Goal: Task Accomplishment & Management: Manage account settings

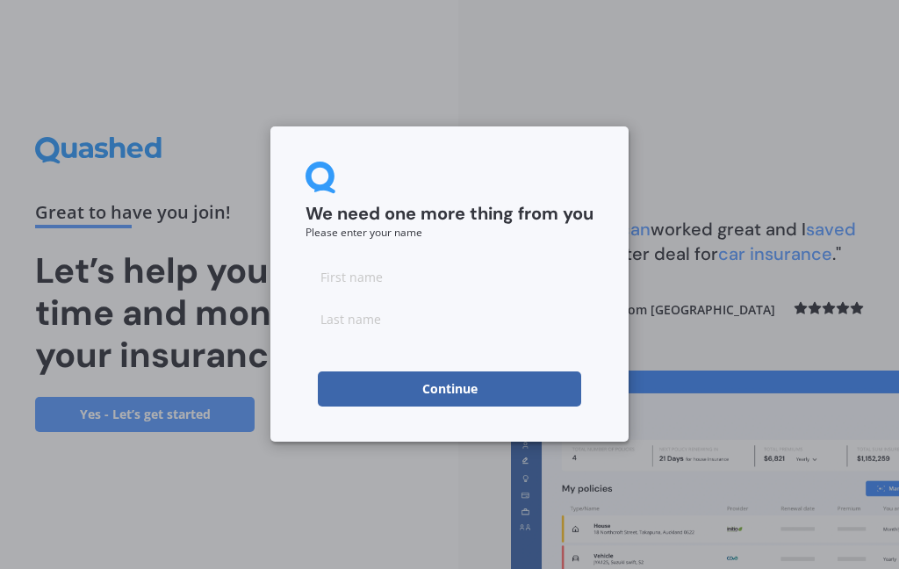
click at [407, 275] on input at bounding box center [450, 276] width 288 height 35
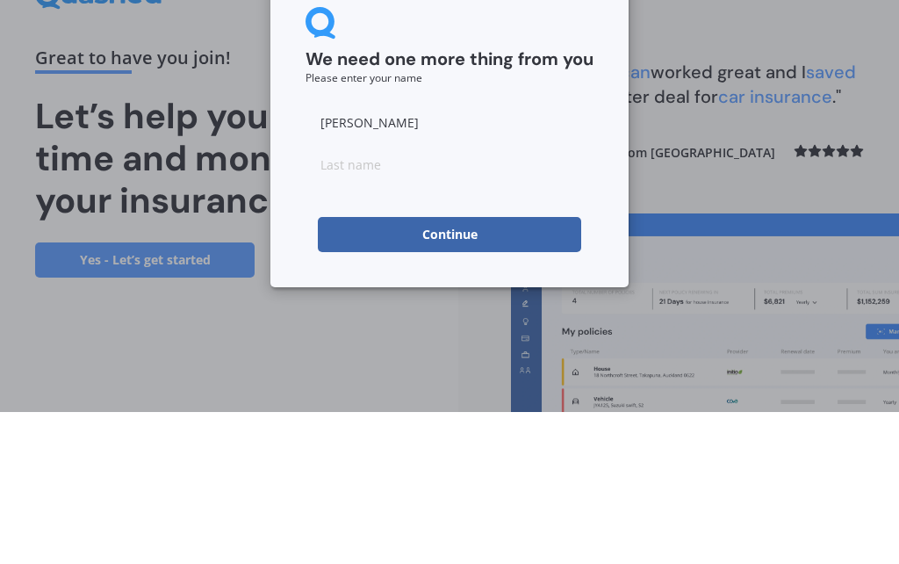
type input "[PERSON_NAME]"
click at [421, 299] on input at bounding box center [450, 316] width 288 height 35
type input "[PERSON_NAME]"
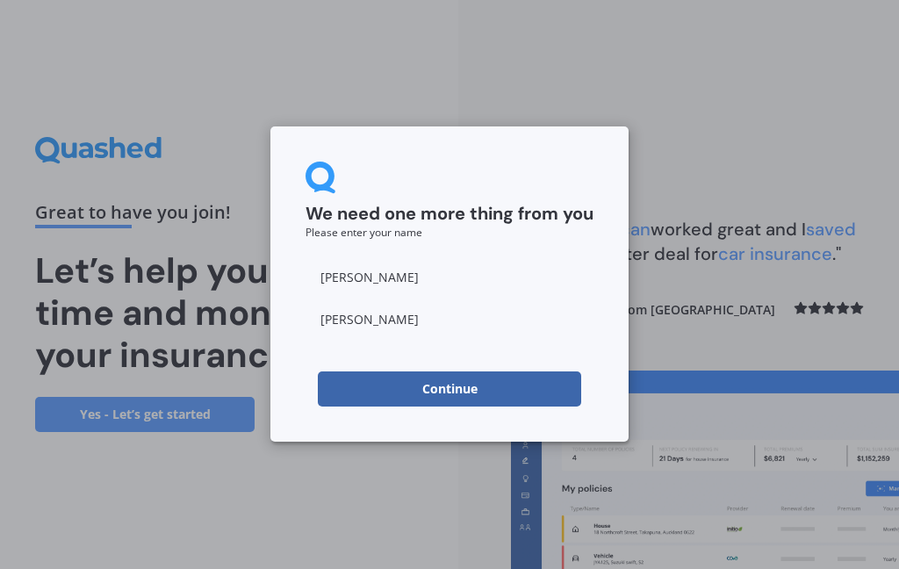
click at [481, 380] on button "Continue" at bounding box center [449, 388] width 263 height 35
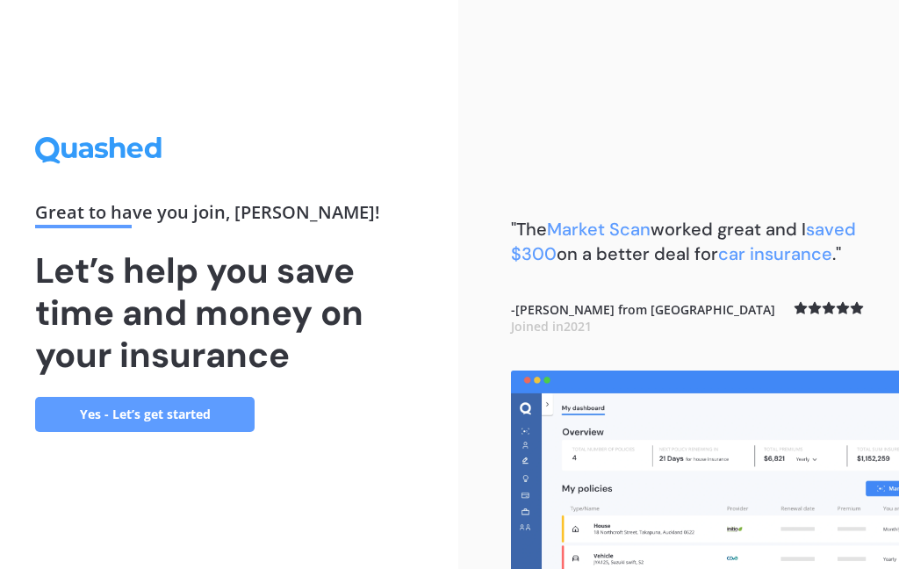
click at [188, 409] on link "Yes - Let’s get started" at bounding box center [144, 414] width 219 height 35
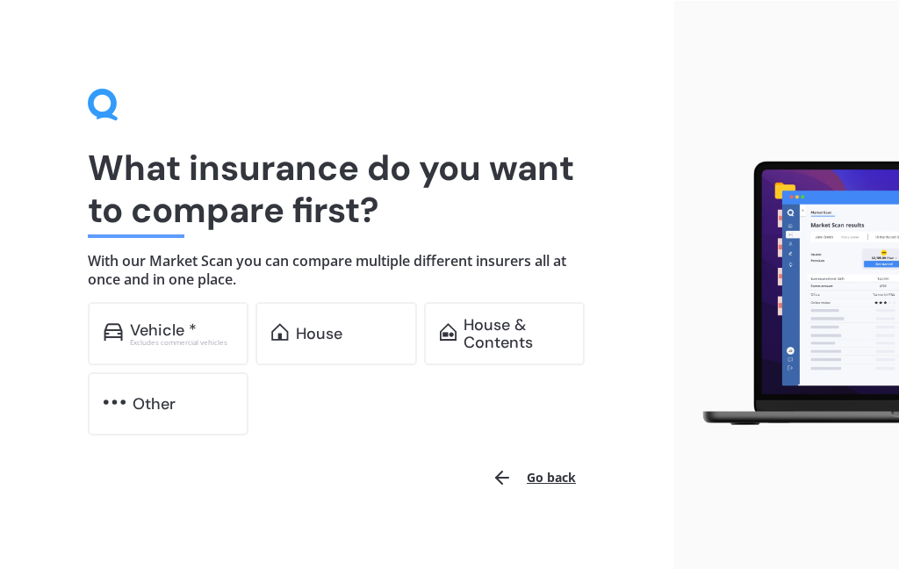
scroll to position [16, 0]
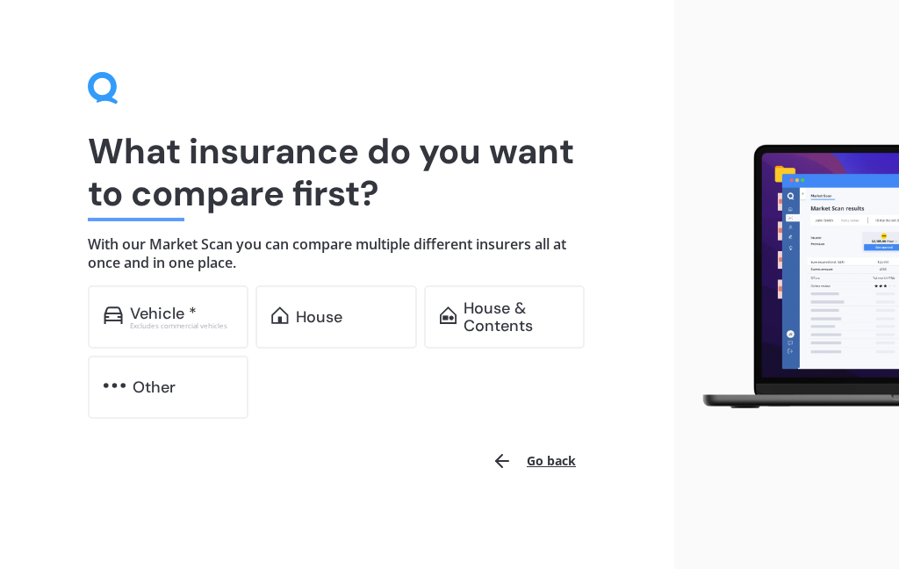
click at [183, 312] on div "Vehicle *" at bounding box center [163, 314] width 67 height 18
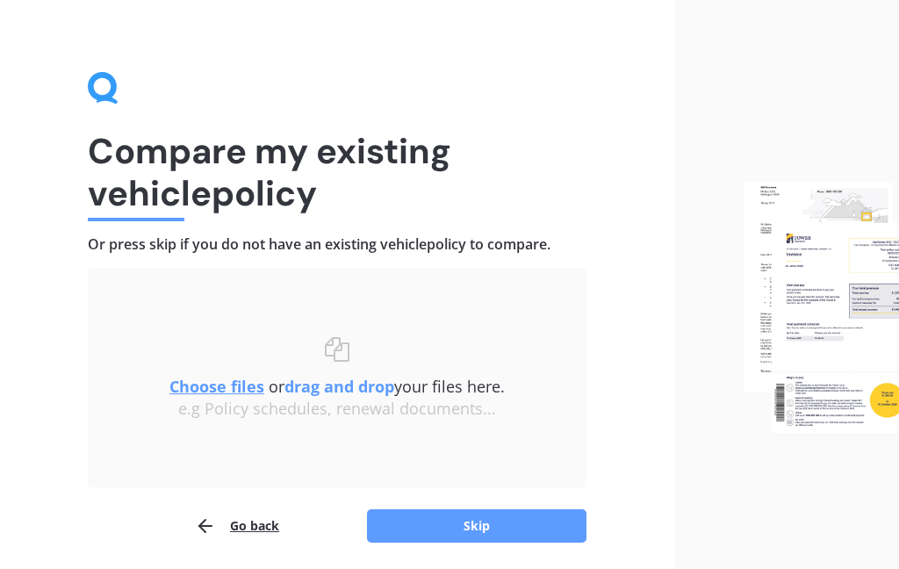
click at [217, 384] on u "Choose files" at bounding box center [216, 386] width 95 height 21
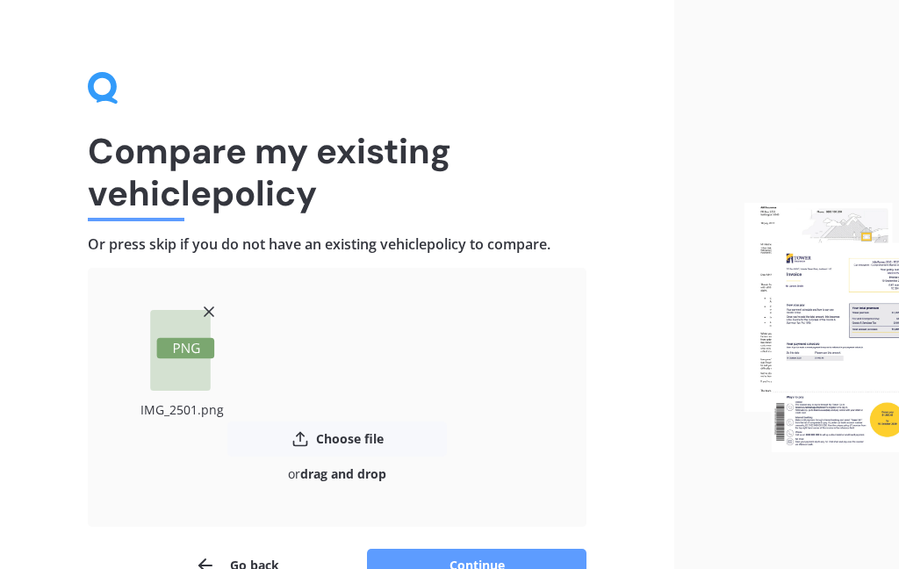
scroll to position [117, 0]
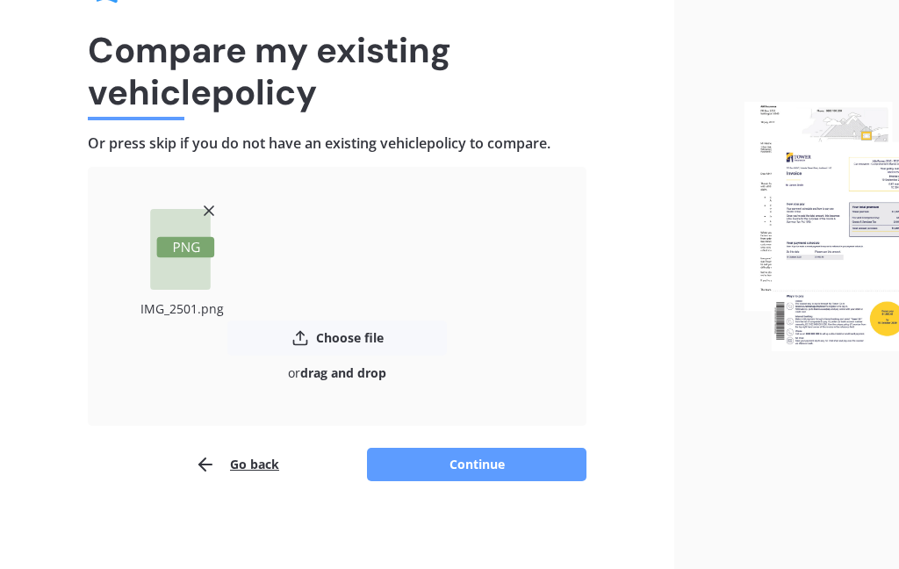
click at [489, 464] on button "Continue" at bounding box center [476, 464] width 219 height 33
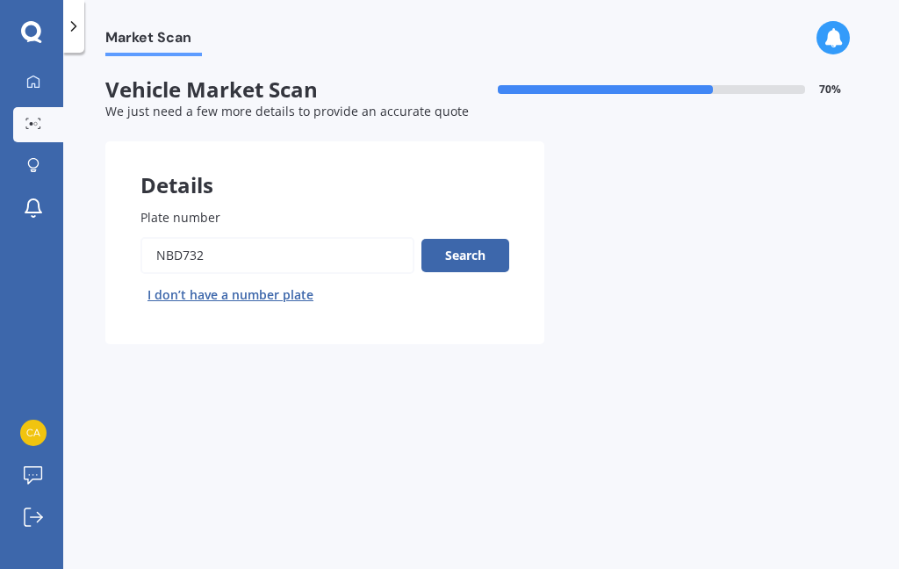
click at [469, 249] on button "Search" at bounding box center [465, 255] width 88 height 33
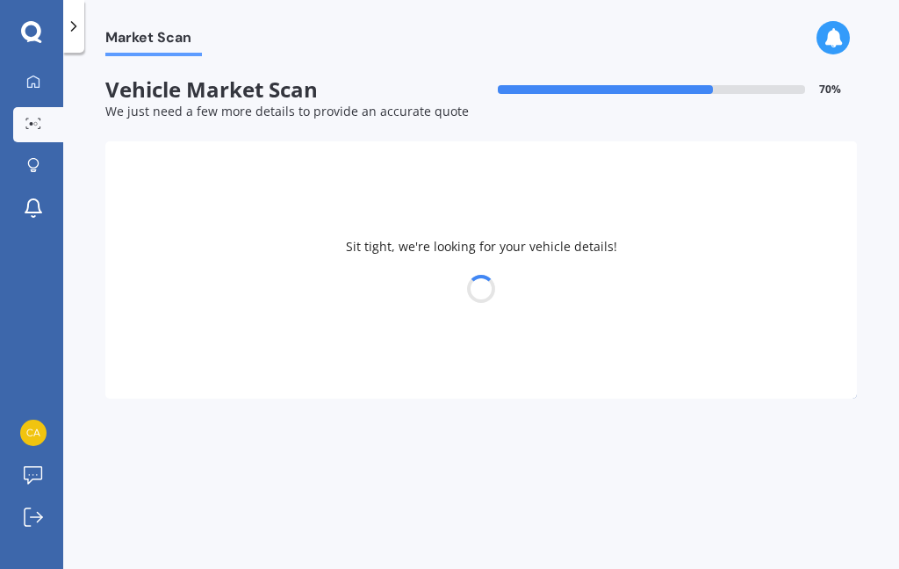
select select "TOYOTA"
select select "C-HR"
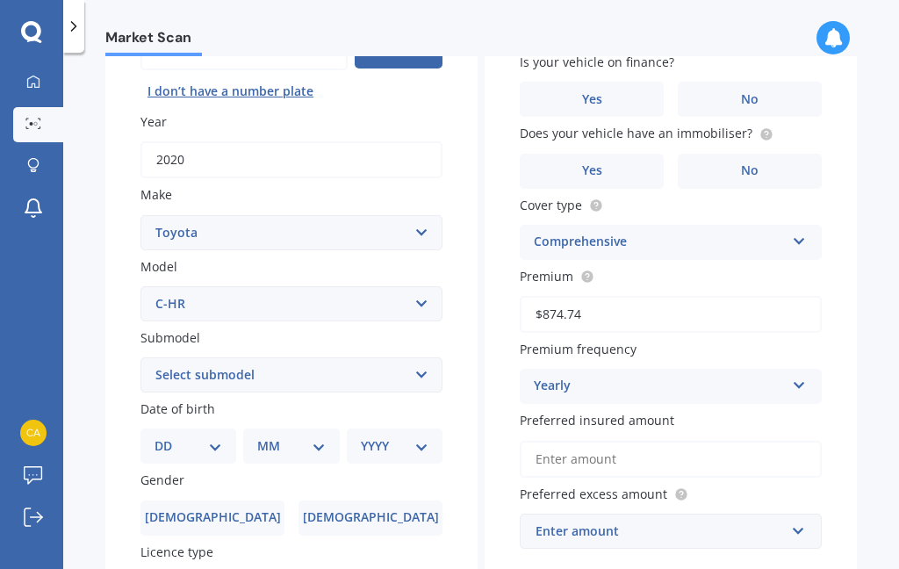
scroll to position [212, 0]
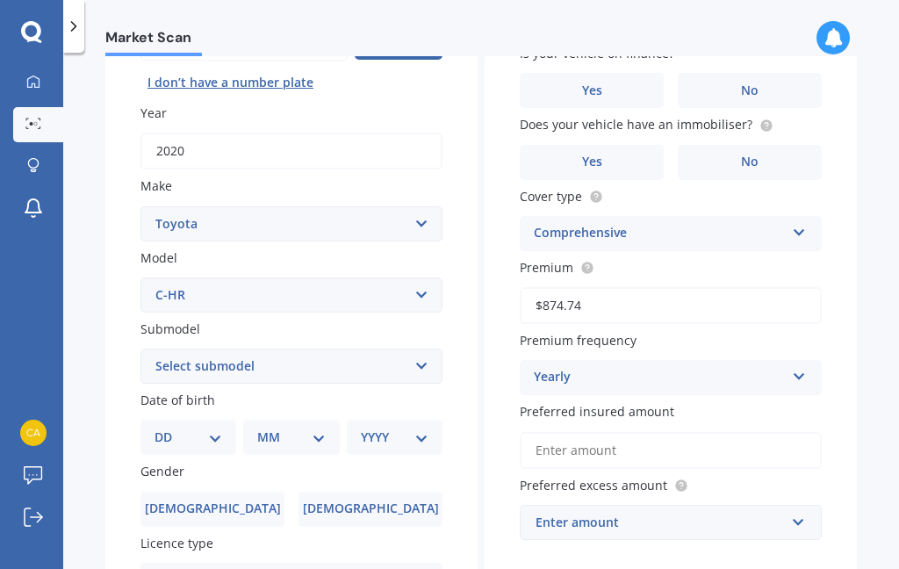
click at [421, 219] on select "Select make AC ALFA ROMEO ASTON [PERSON_NAME] AUDI AUSTIN BEDFORD Bentley BMW B…" at bounding box center [291, 223] width 302 height 35
click at [426, 355] on select "Select submodel Hybrid Station Wagon SUV" at bounding box center [291, 366] width 302 height 35
select select "HYBRID"
click at [220, 434] on select "DD 01 02 03 04 05 06 07 08 09 10 11 12 13 14 15 16 17 18 19 20 21 22 23 24 25 2…" at bounding box center [189, 437] width 68 height 19
select select "31"
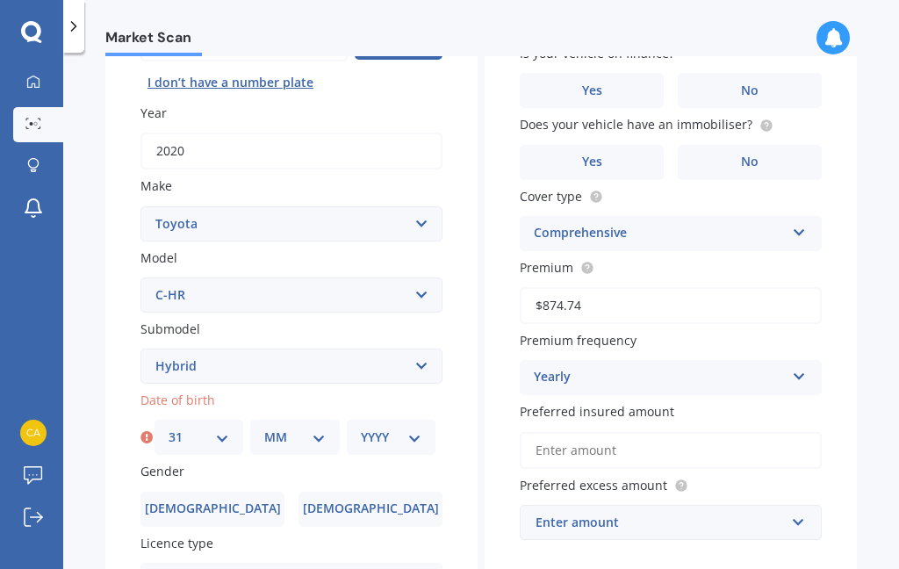
click at [324, 429] on select "MM 01 02 03 04 05 06 07 08 09 10 11 12" at bounding box center [294, 437] width 61 height 19
select select "03"
click at [418, 430] on select "YYYY 2025 2024 2023 2022 2021 2020 2019 2018 2017 2016 2015 2014 2013 2012 2011…" at bounding box center [391, 437] width 61 height 19
select select "1956"
click at [228, 496] on label "[DEMOGRAPHIC_DATA]" at bounding box center [212, 509] width 144 height 35
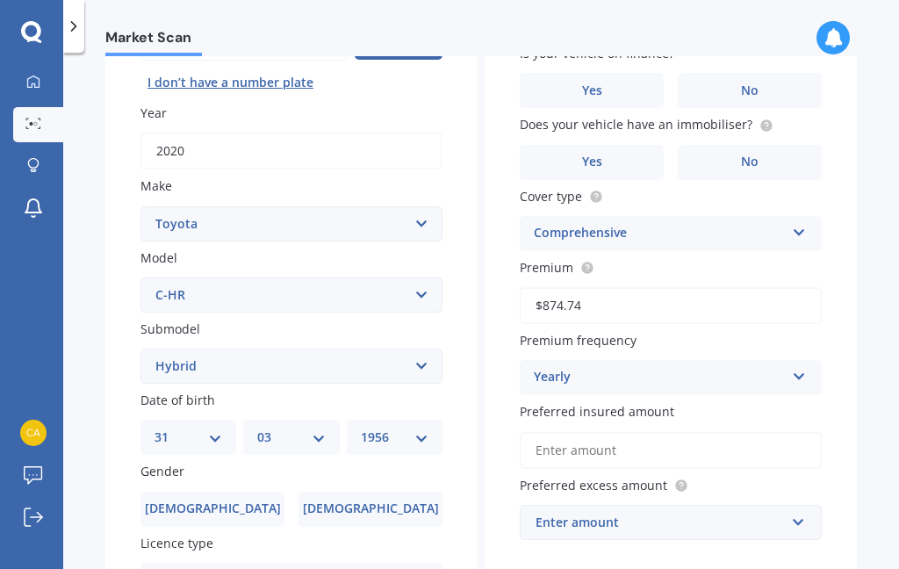
click at [0, 0] on input "[DEMOGRAPHIC_DATA]" at bounding box center [0, 0] width 0 height 0
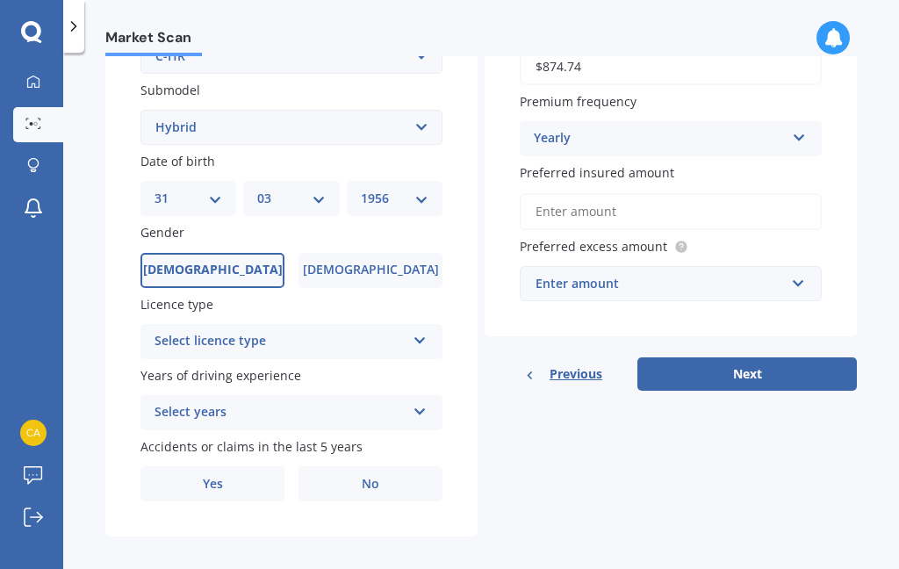
scroll to position [450, 0]
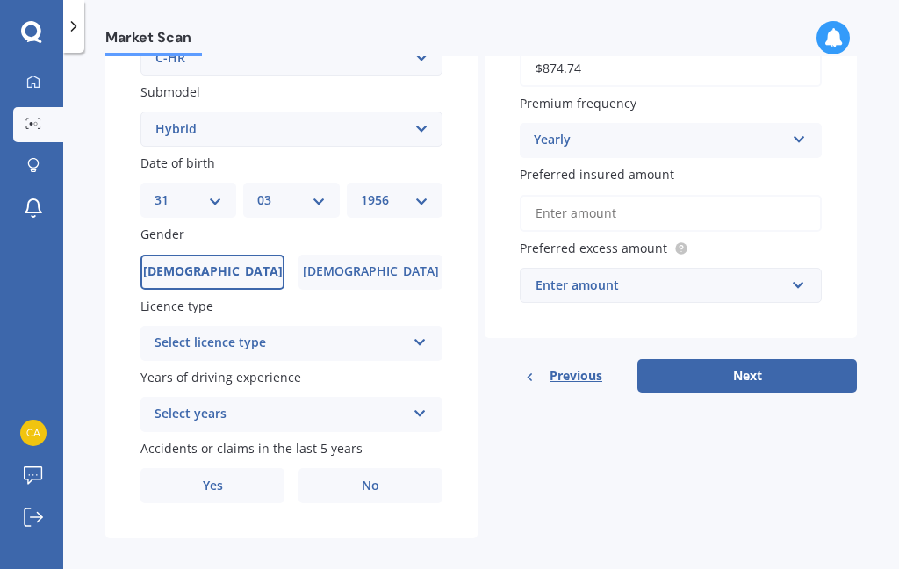
click at [423, 333] on icon at bounding box center [420, 339] width 15 height 12
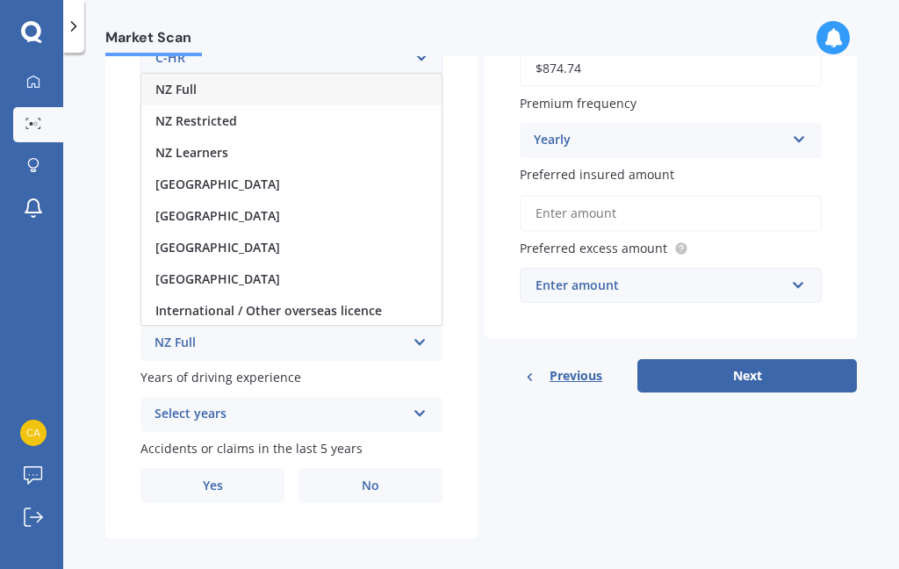
click at [415, 333] on icon at bounding box center [420, 339] width 15 height 12
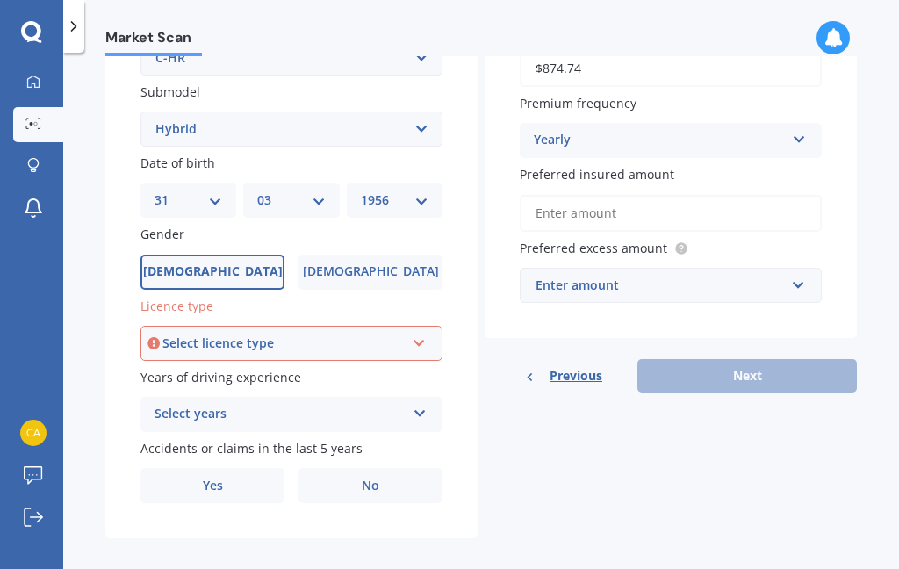
click at [422, 334] on icon at bounding box center [419, 340] width 15 height 12
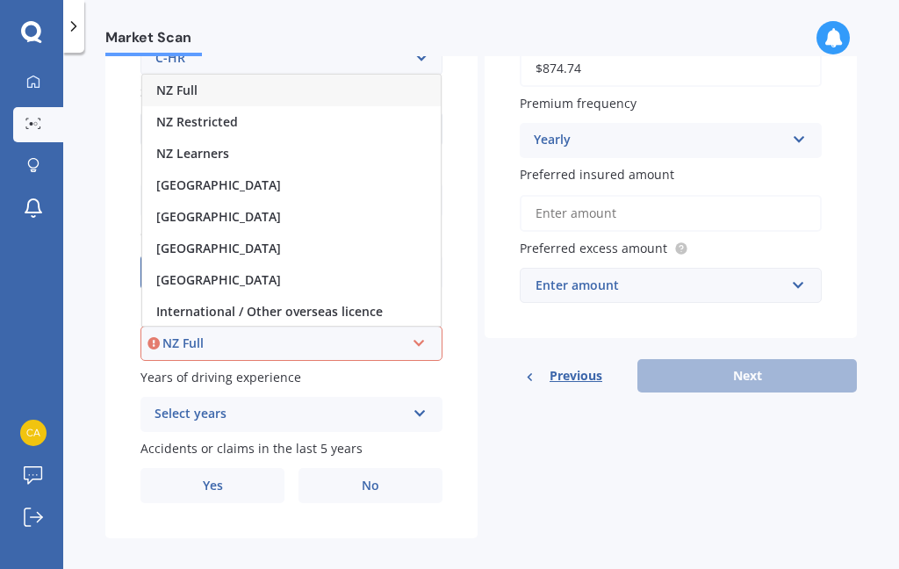
click at [229, 80] on div "NZ Full" at bounding box center [291, 91] width 299 height 32
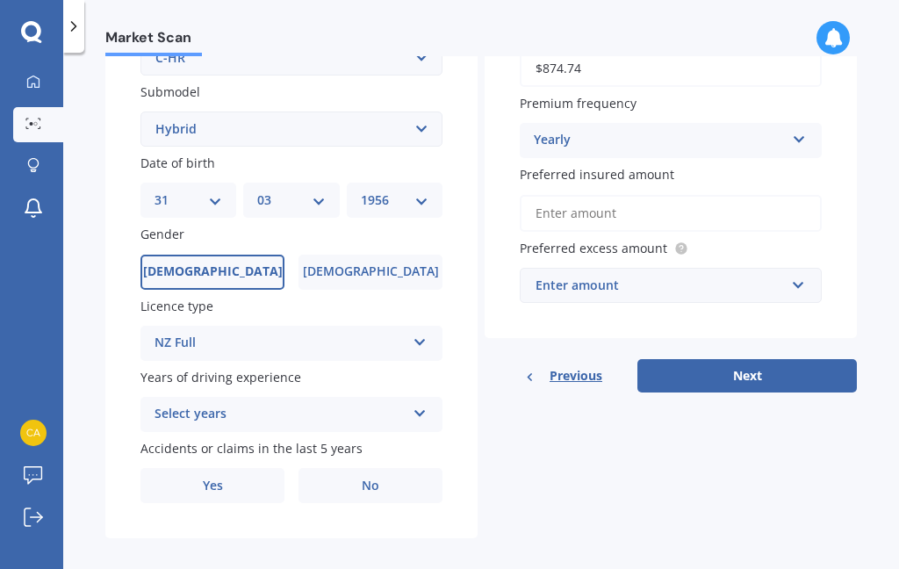
click at [426, 404] on icon at bounding box center [420, 410] width 15 height 12
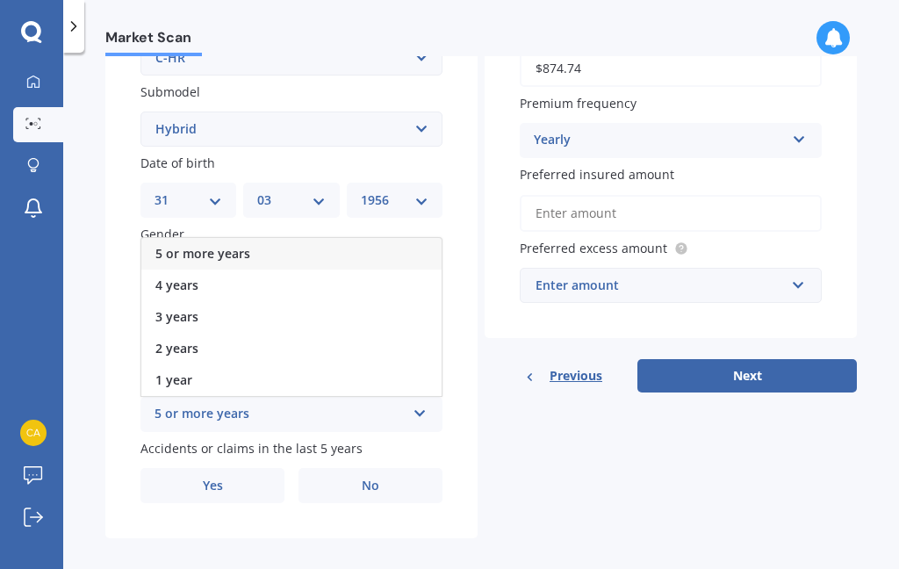
click at [297, 245] on div "5 or more years" at bounding box center [291, 254] width 300 height 32
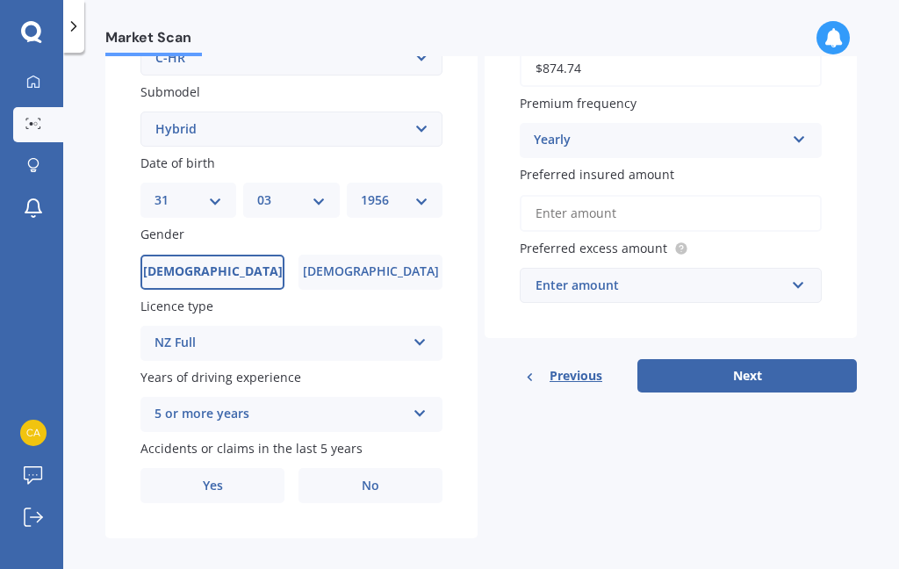
click at [387, 468] on label "No" at bounding box center [371, 485] width 144 height 35
click at [0, 0] on input "No" at bounding box center [0, 0] width 0 height 0
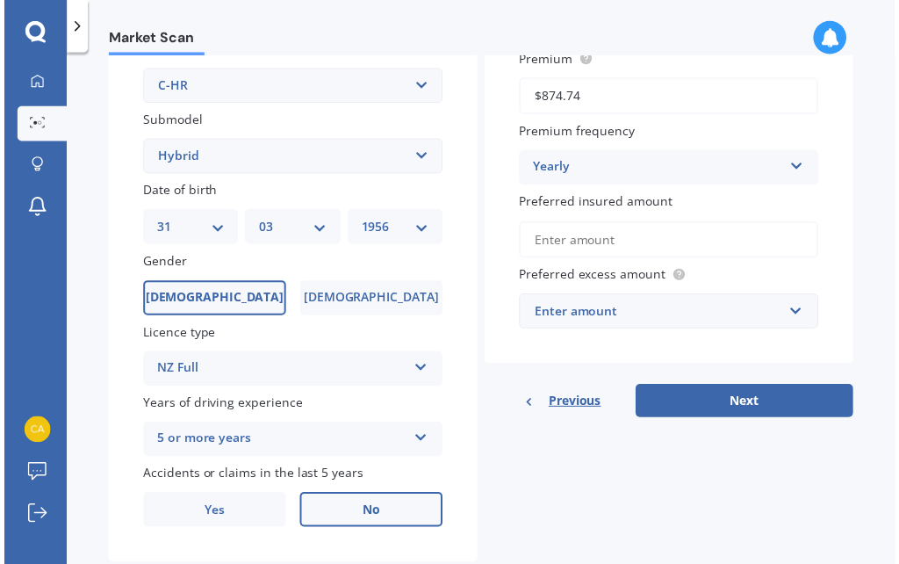
scroll to position [423, 0]
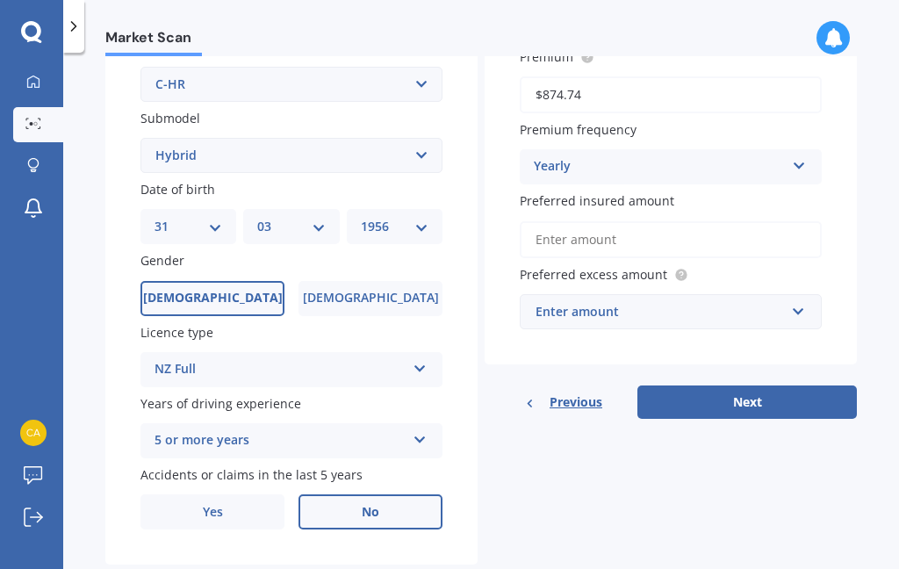
click at [757, 385] on button "Next" at bounding box center [746, 401] width 219 height 33
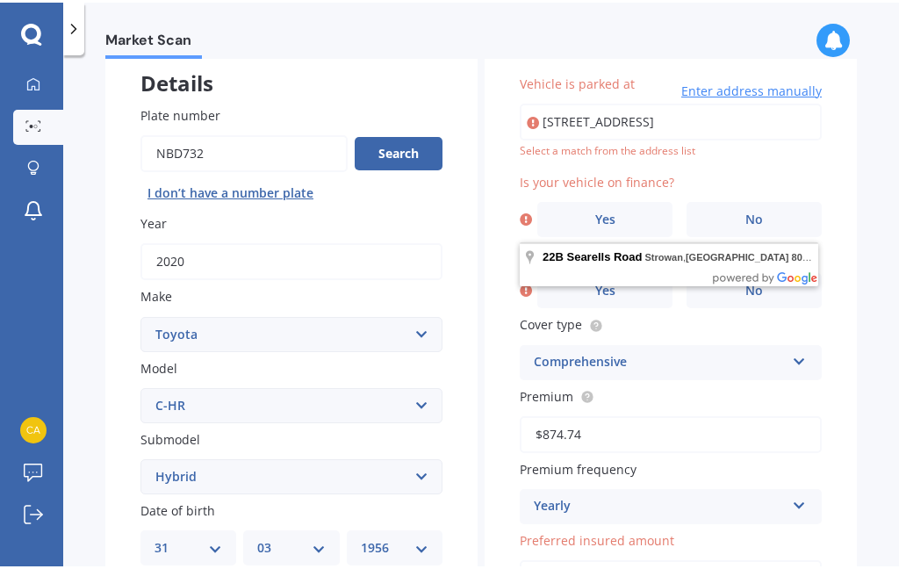
scroll to position [104, 0]
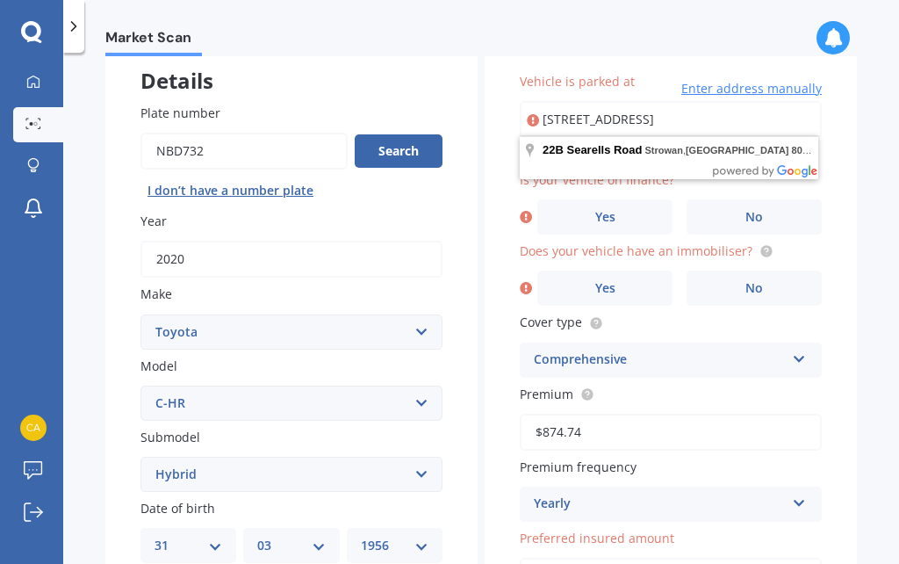
type input "22B Searells"
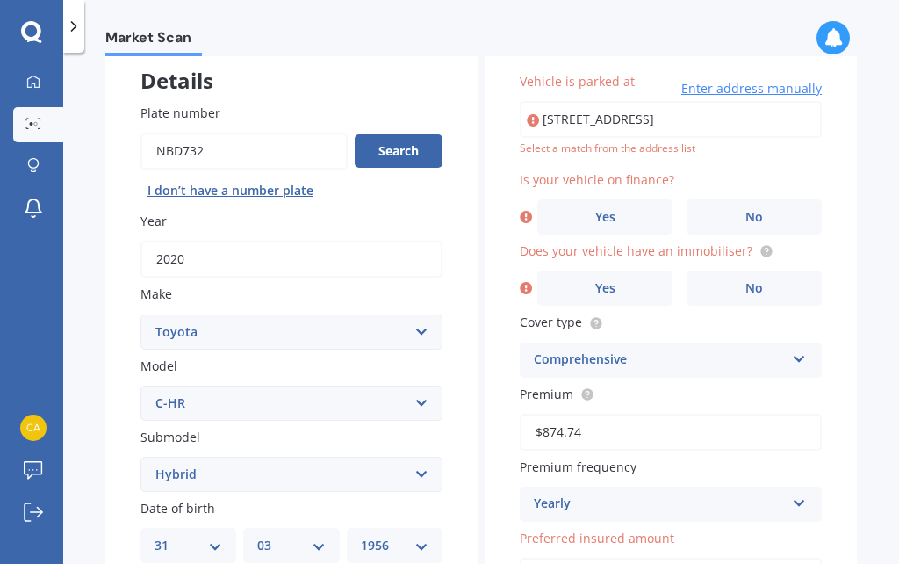
type input "[STREET_ADDRESS]"
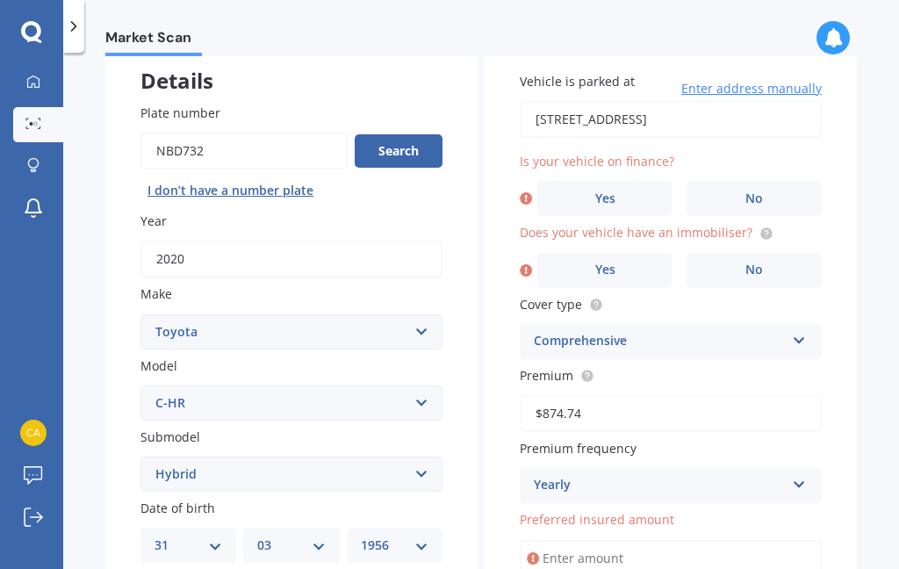
click at [766, 187] on label "No" at bounding box center [754, 198] width 135 height 35
click at [0, 0] on input "No" at bounding box center [0, 0] width 0 height 0
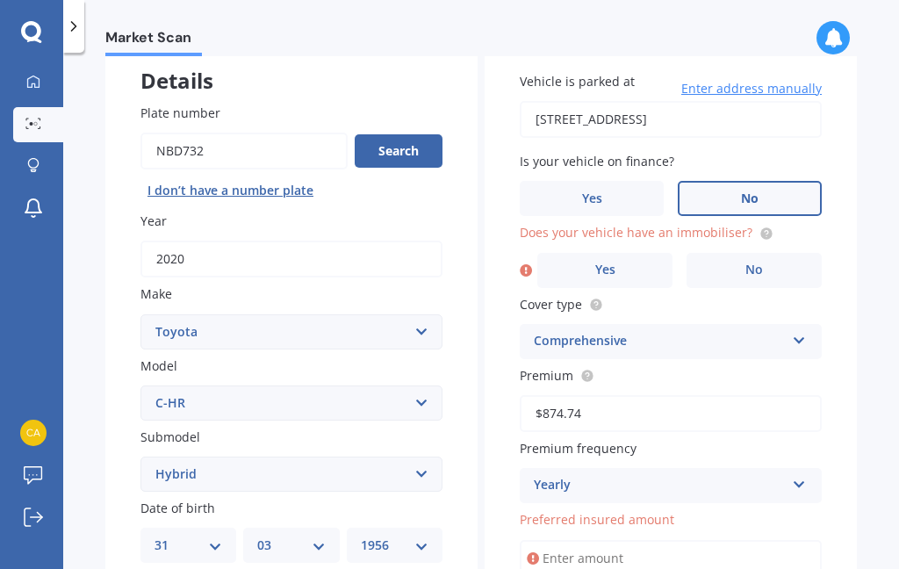
click at [772, 266] on label "No" at bounding box center [754, 270] width 135 height 35
click at [0, 0] on input "No" at bounding box center [0, 0] width 0 height 0
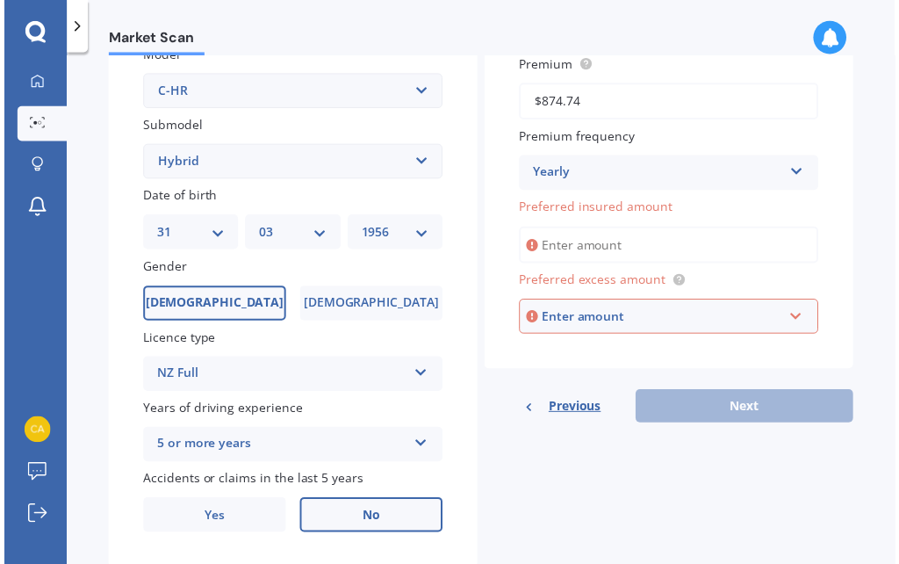
scroll to position [416, 0]
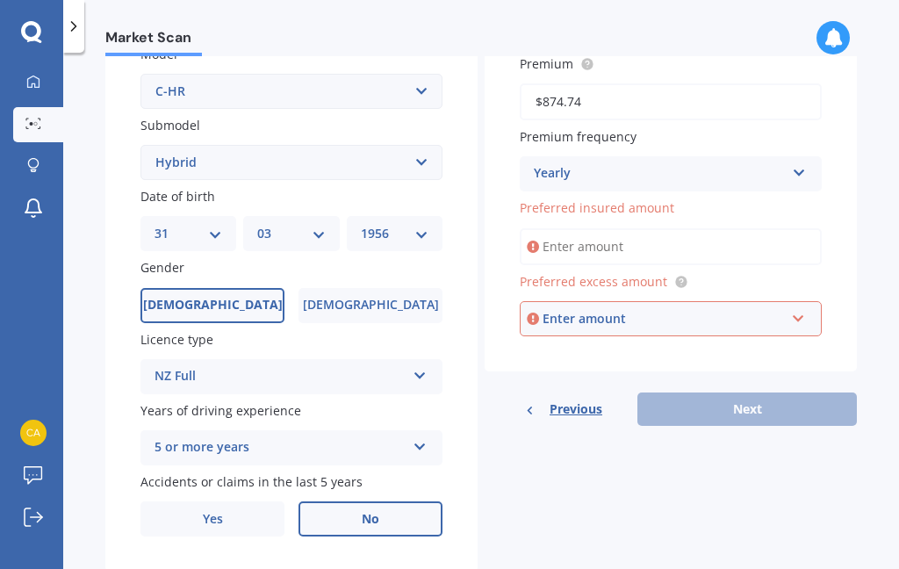
click at [651, 231] on input "Preferred insured amount" at bounding box center [671, 246] width 302 height 37
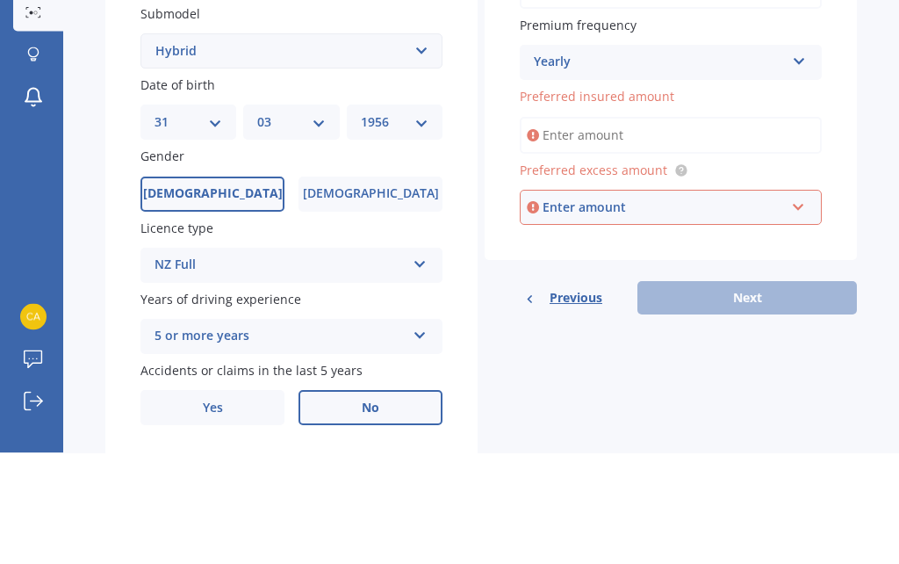
type input "$0"
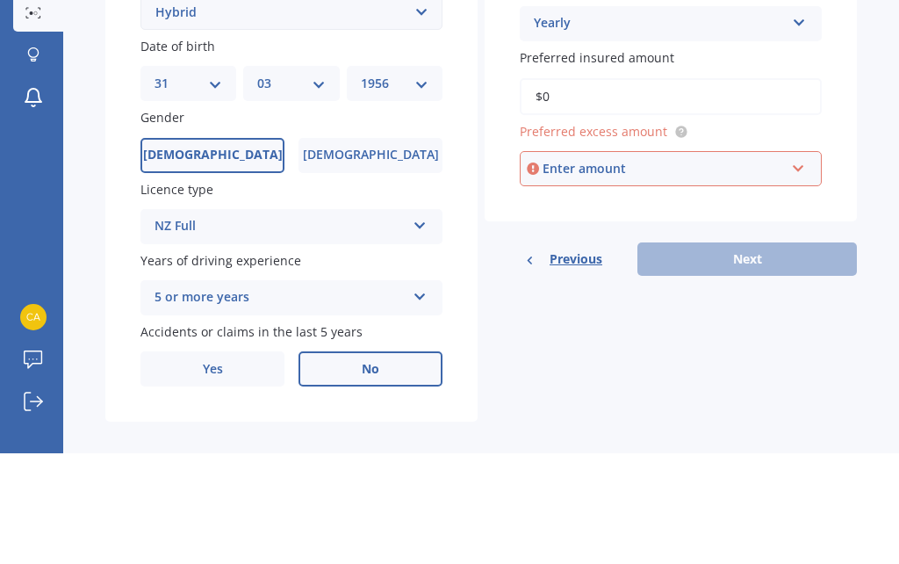
scroll to position [455, 0]
click at [793, 263] on input "text" at bounding box center [664, 279] width 286 height 33
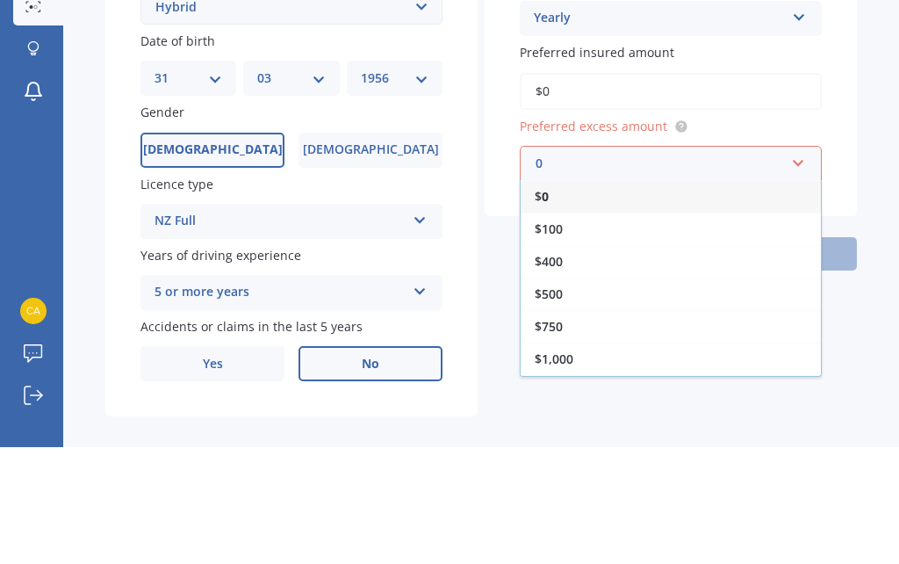
type input "0"
click at [553, 297] on div "$ 0" at bounding box center [671, 313] width 300 height 32
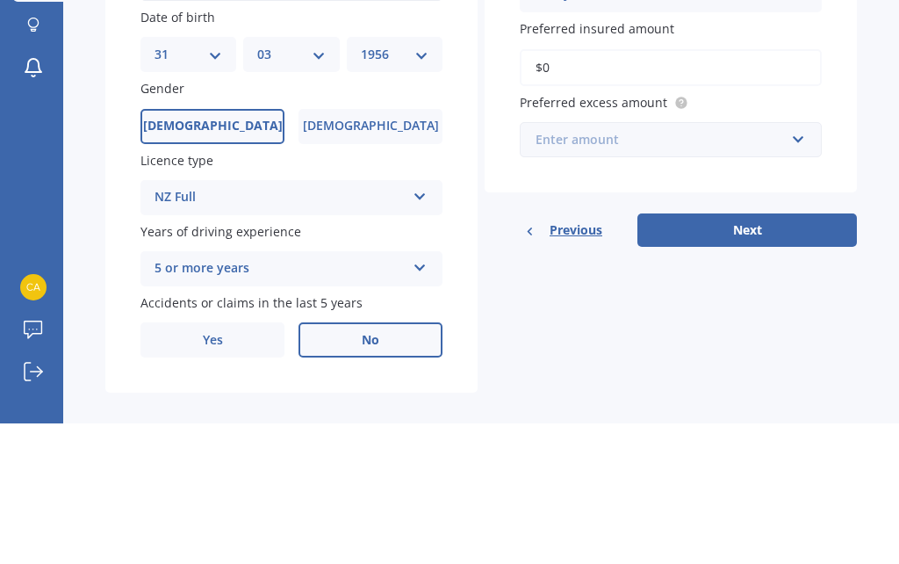
click at [802, 263] on input "text" at bounding box center [664, 279] width 286 height 33
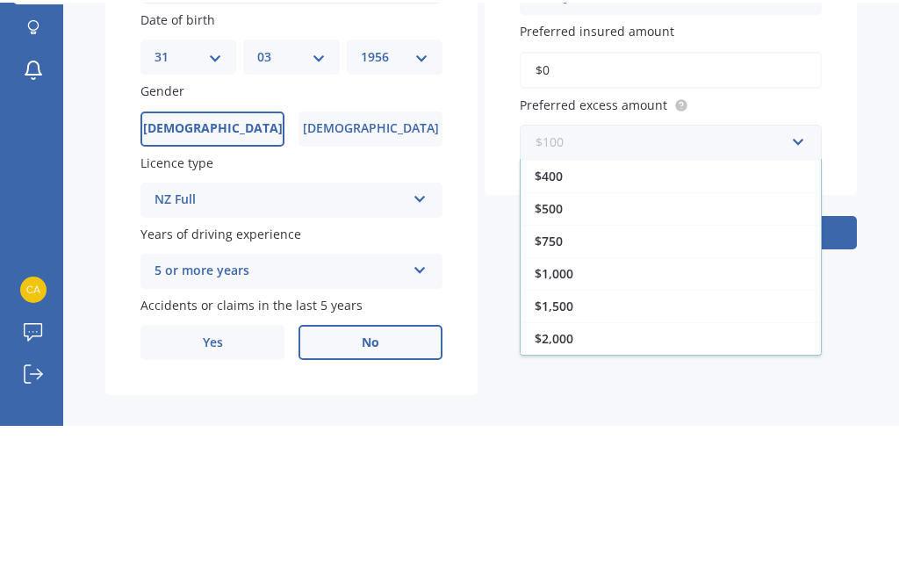
scroll to position [32, 0]
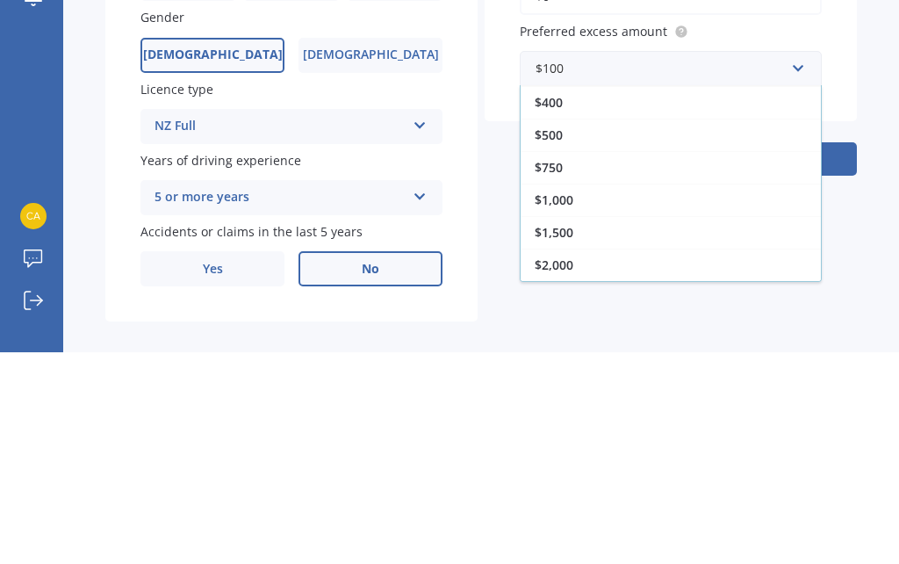
click at [582, 395] on div "$1,000" at bounding box center [671, 411] width 300 height 32
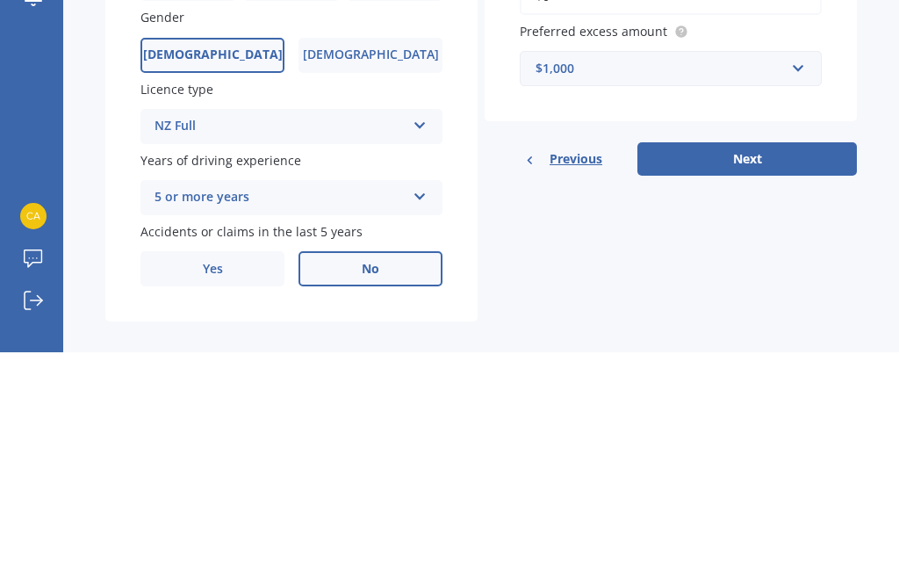
click at [749, 357] on button "Next" at bounding box center [746, 370] width 219 height 33
select select "31"
select select "03"
select select "1956"
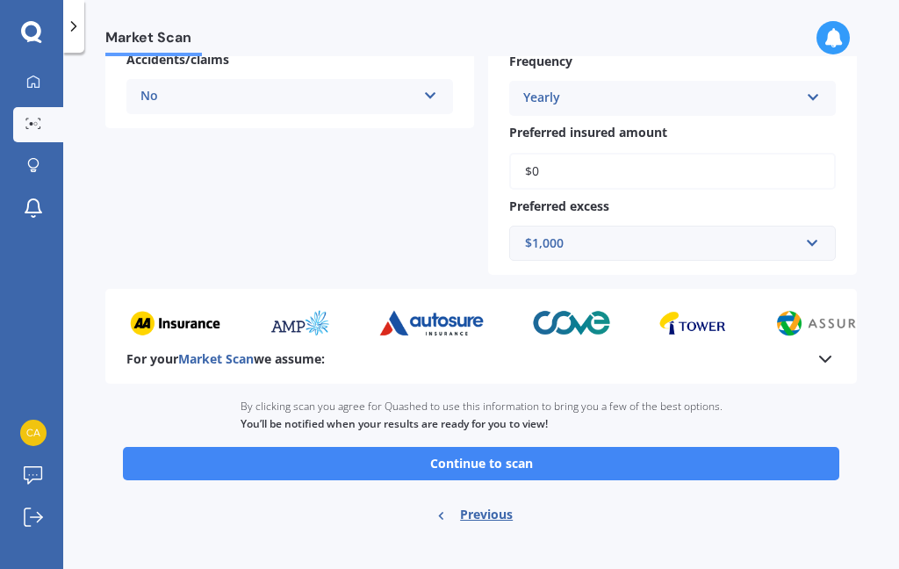
scroll to position [464, 0]
click at [486, 451] on button "Continue to scan" at bounding box center [481, 463] width 716 height 33
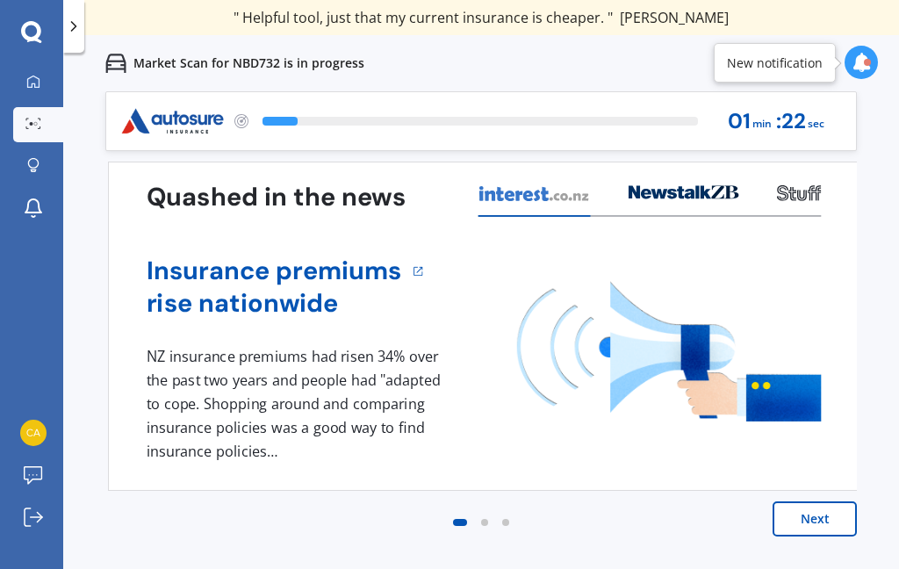
click at [825, 515] on button "Next" at bounding box center [815, 518] width 84 height 35
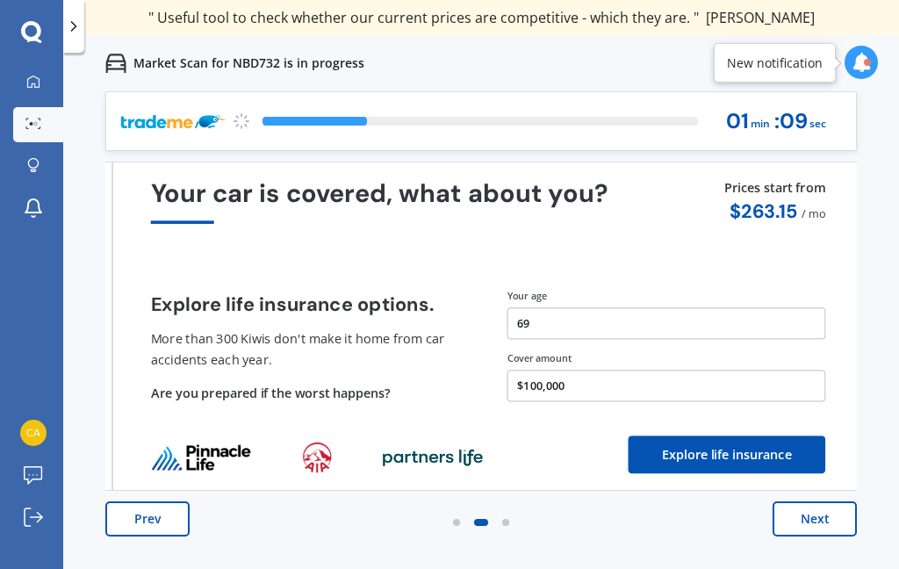
click at [832, 524] on button "Next" at bounding box center [815, 518] width 84 height 35
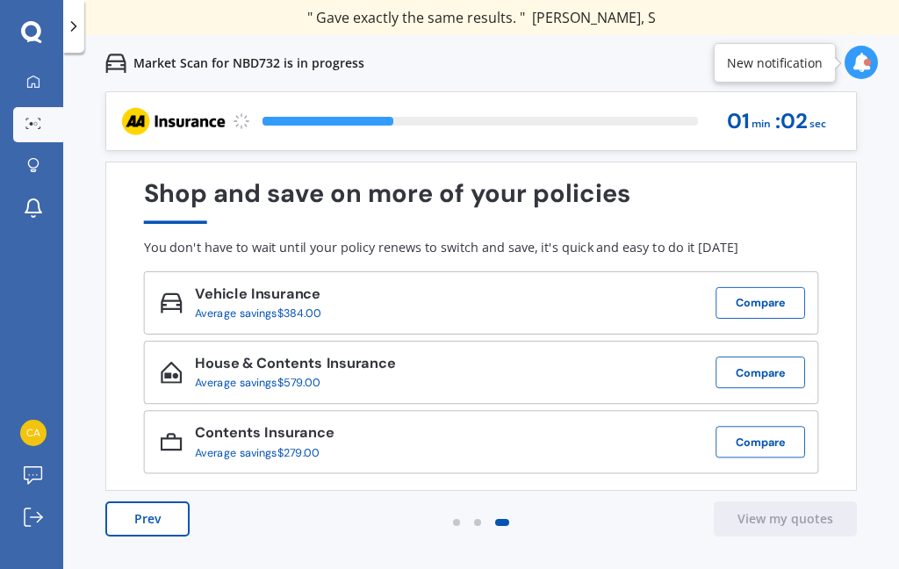
click at [759, 305] on button "Compare" at bounding box center [761, 303] width 90 height 32
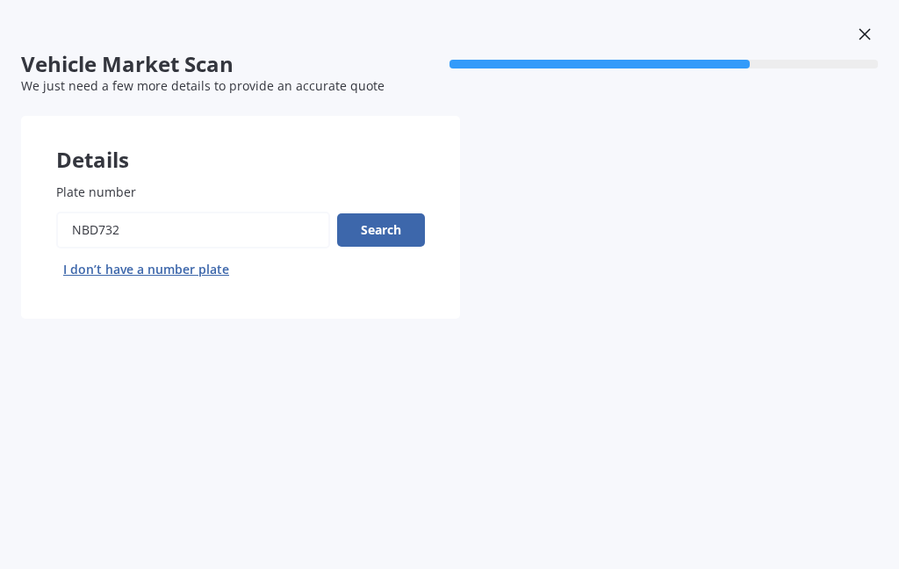
click at [174, 219] on input "Plate number" at bounding box center [193, 230] width 274 height 37
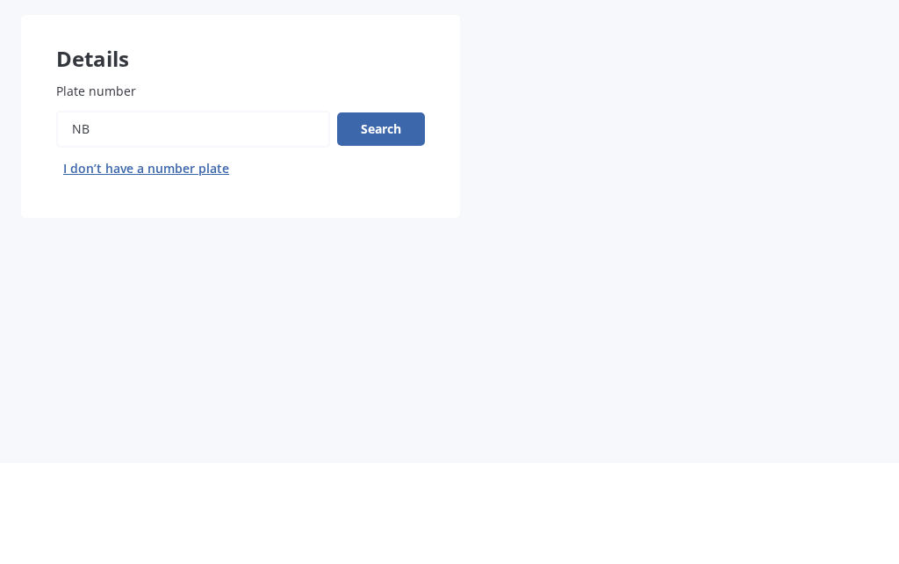
type input "N"
click at [396, 213] on button "Search" at bounding box center [381, 229] width 88 height 33
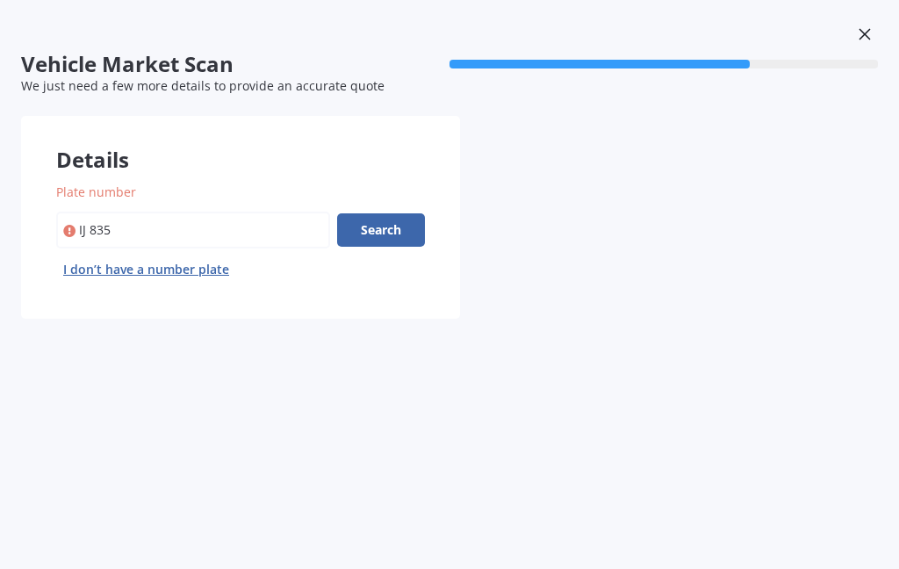
click at [385, 232] on button "Search" at bounding box center [381, 229] width 88 height 33
click at [147, 224] on input "Plate number" at bounding box center [193, 230] width 274 height 37
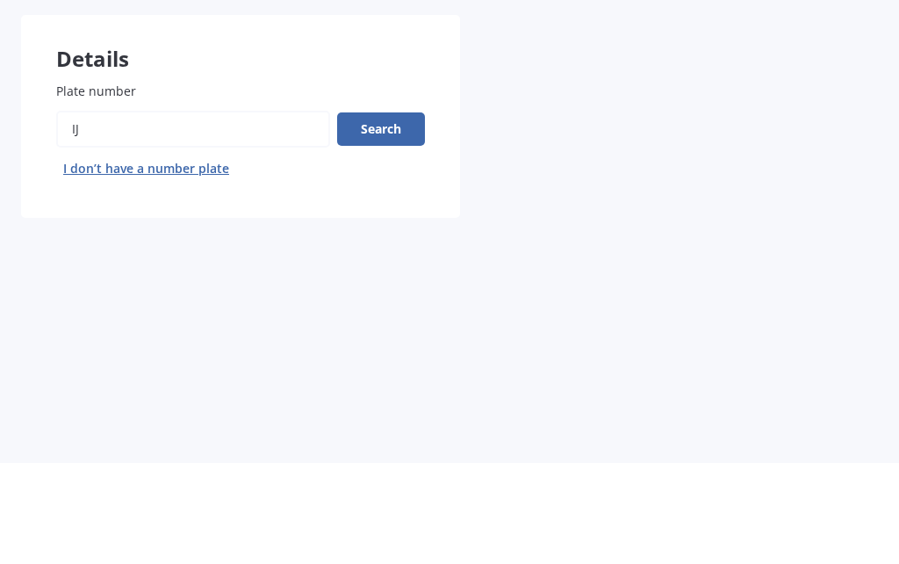
type input "i"
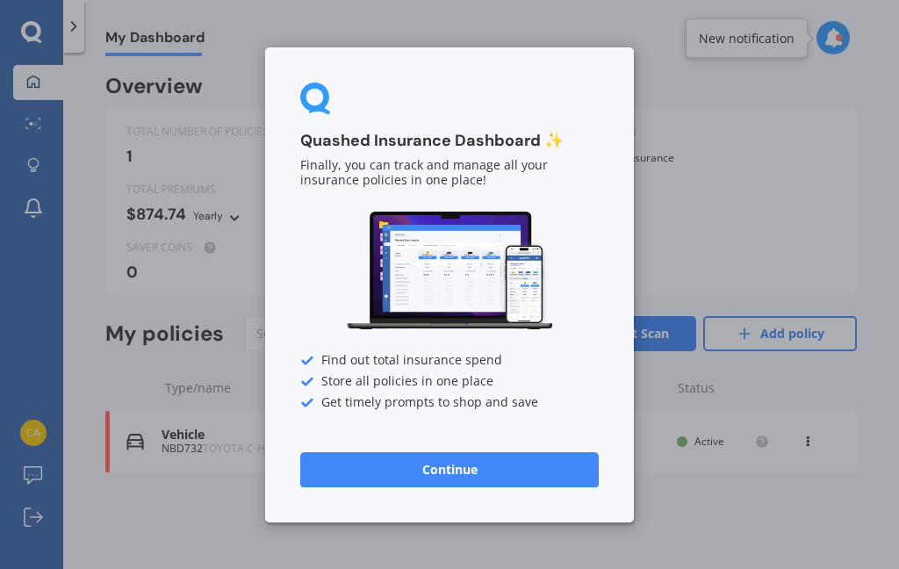
click at [481, 464] on button "Continue" at bounding box center [449, 468] width 299 height 35
click at [480, 464] on div "Vehicle NBD732 TOYOTA C-HR 2020 Provider Renewal date [DATE] Premium $874.74/yr…" at bounding box center [481, 441] width 752 height 61
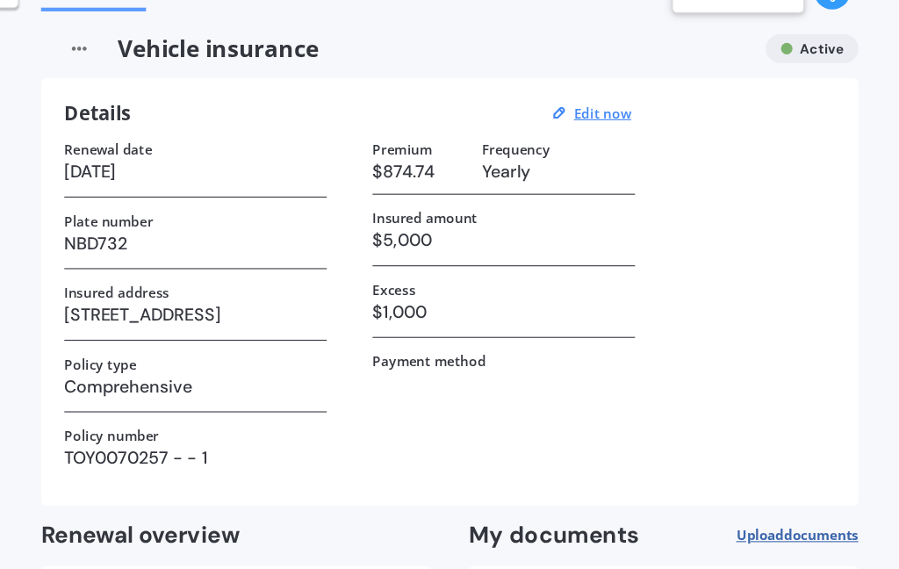
click at [595, 141] on u "Edit now" at bounding box center [621, 149] width 53 height 17
select select "15"
select select "09"
select select "2026"
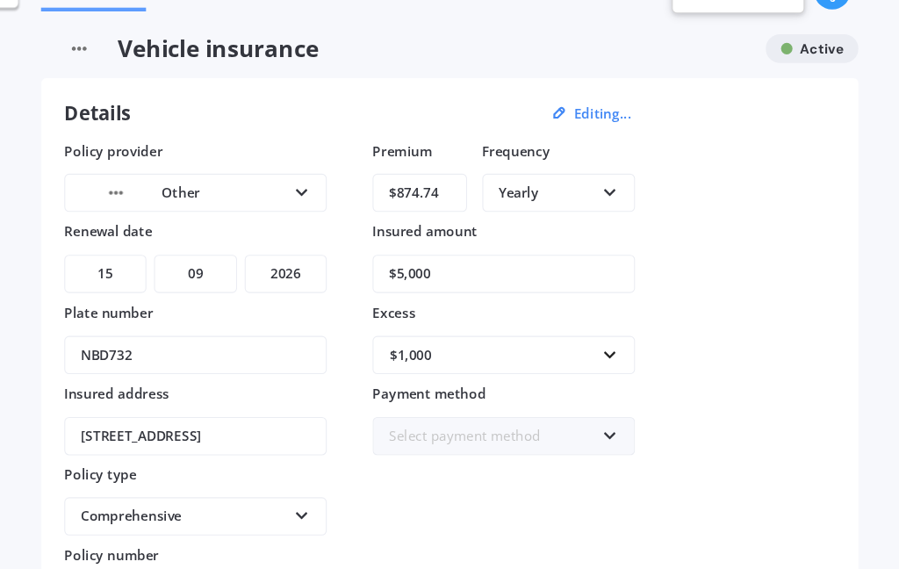
click at [421, 280] on input "$5,000" at bounding box center [530, 297] width 241 height 35
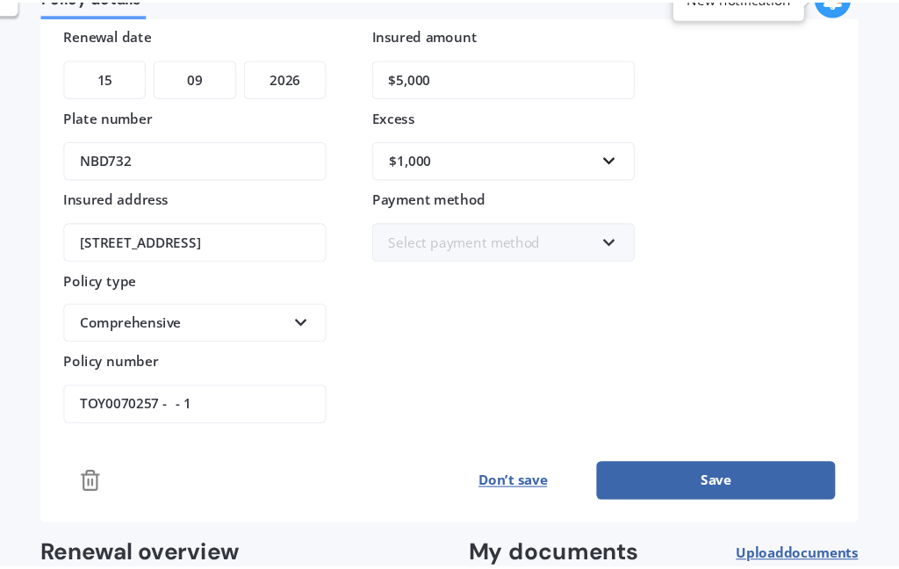
scroll to position [186, 0]
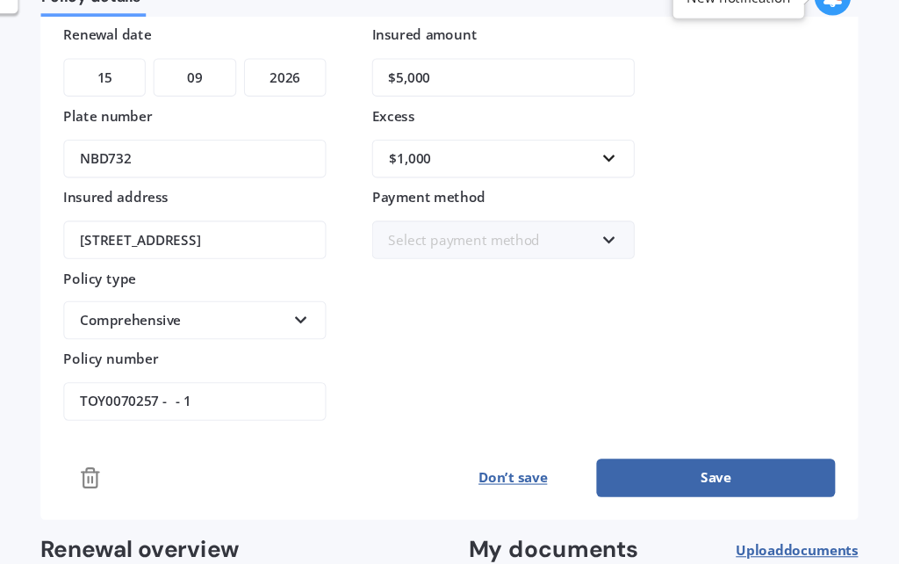
click at [410, 94] on input "$5,000" at bounding box center [530, 111] width 241 height 35
type input "$29,000"
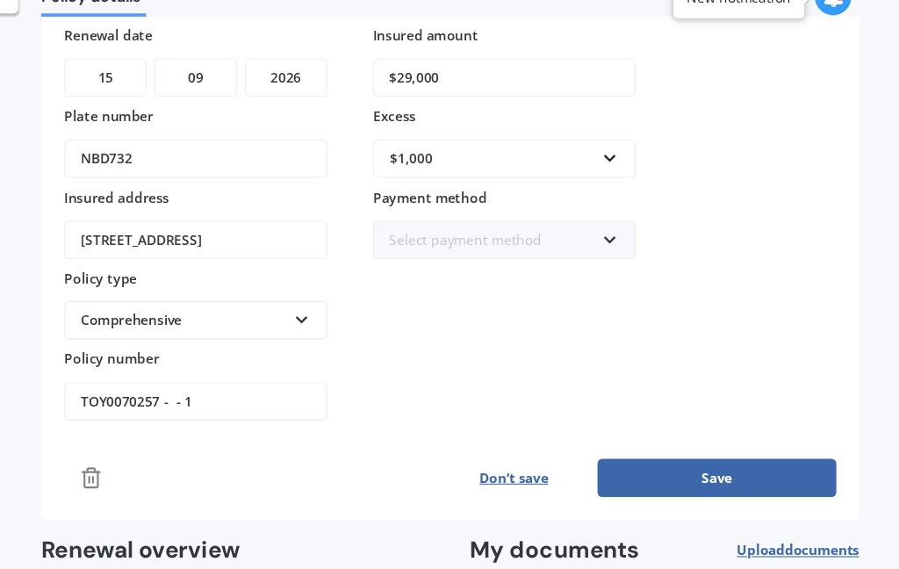
click at [660, 462] on button "Save" at bounding box center [725, 479] width 219 height 35
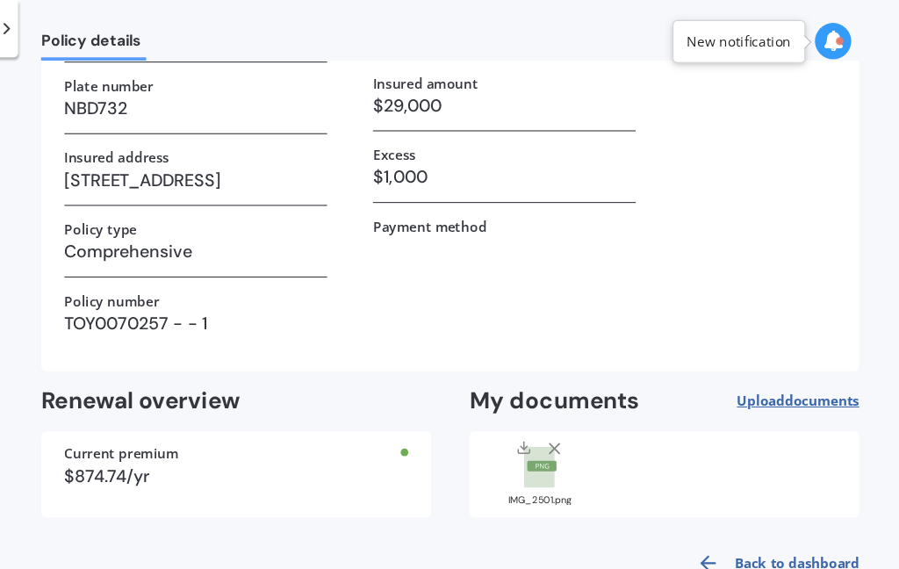
scroll to position [169, 0]
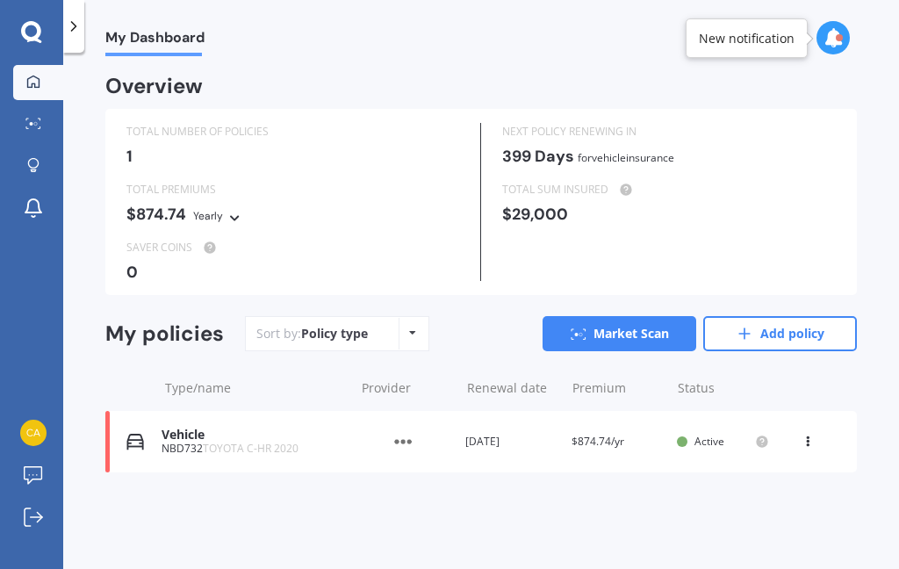
click at [633, 318] on link "Market Scan" at bounding box center [620, 333] width 154 height 35
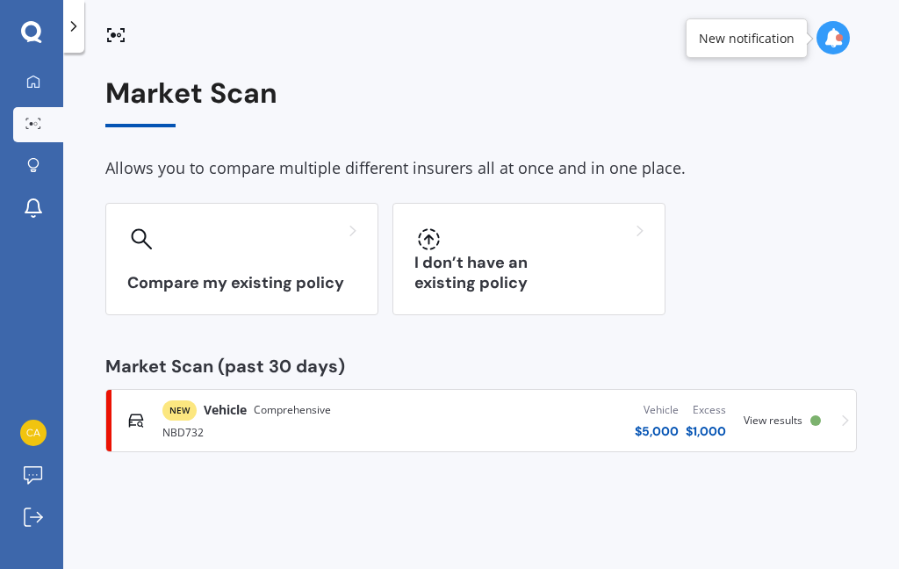
click at [848, 421] on icon at bounding box center [845, 420] width 7 height 12
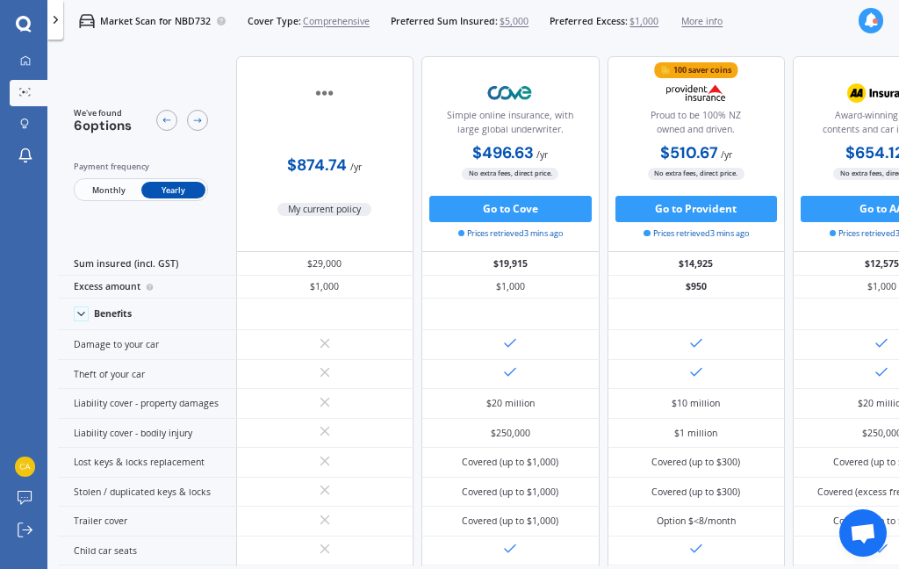
click at [529, 15] on span "$5,000" at bounding box center [514, 21] width 29 height 13
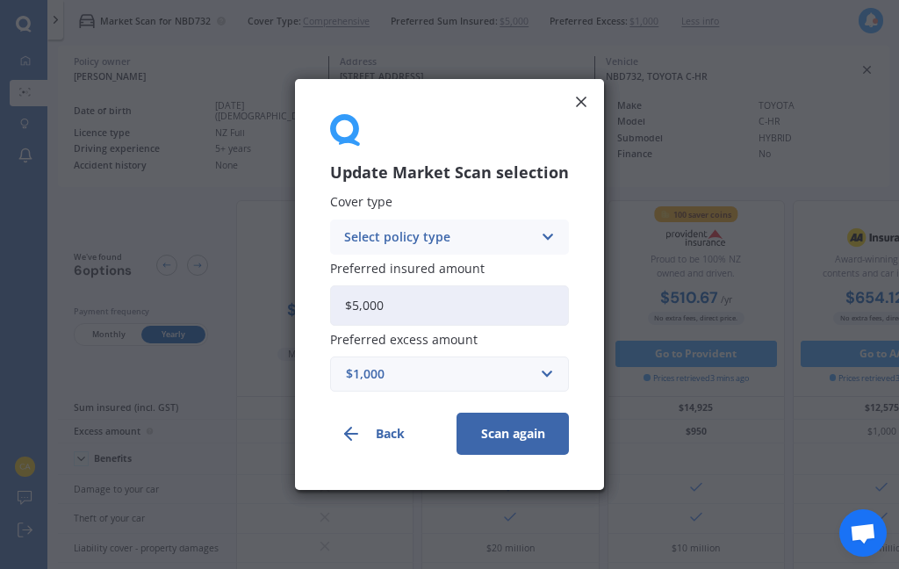
click at [637, 18] on div "Update Market Scan selection Cover type Select policy type Comprehensive Third …" at bounding box center [449, 284] width 899 height 569
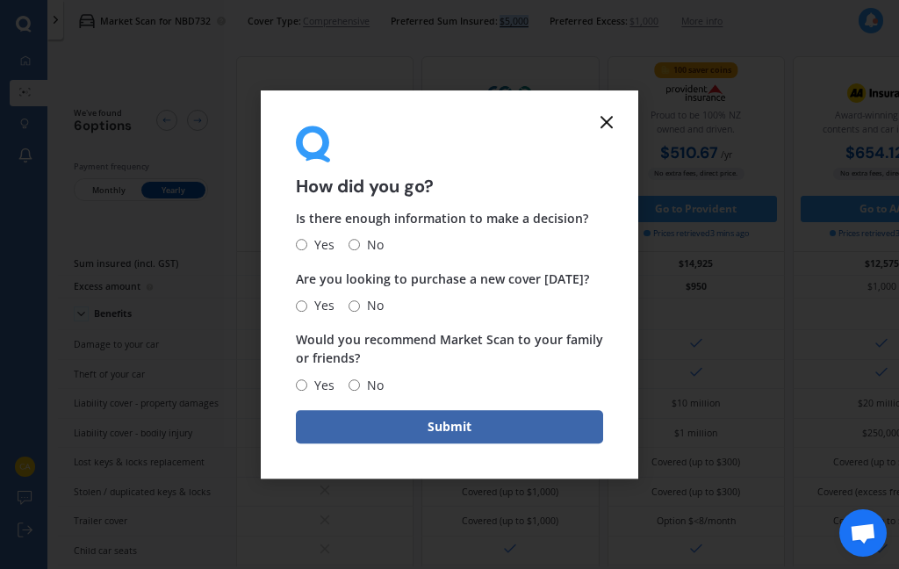
click at [605, 119] on icon at bounding box center [606, 121] width 21 height 21
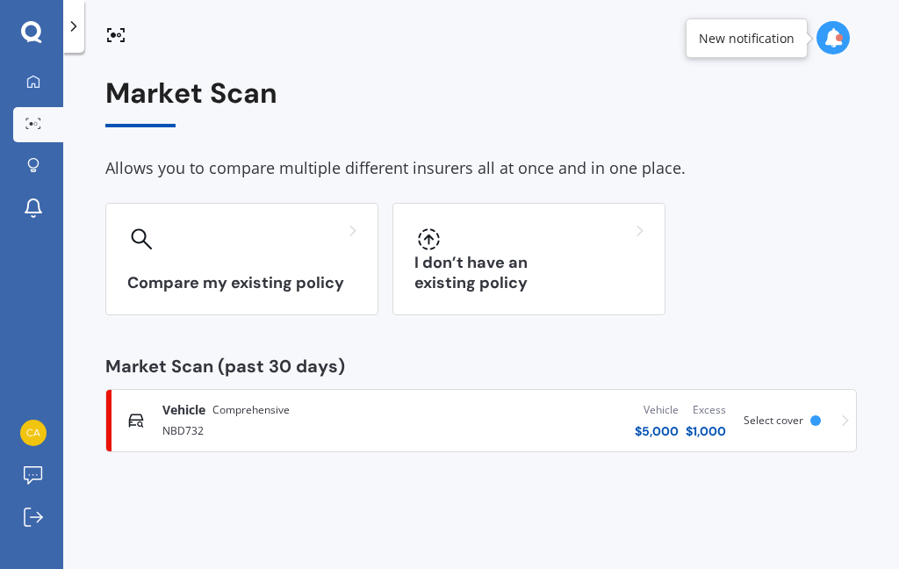
click at [659, 415] on div "Vehicle" at bounding box center [657, 410] width 44 height 18
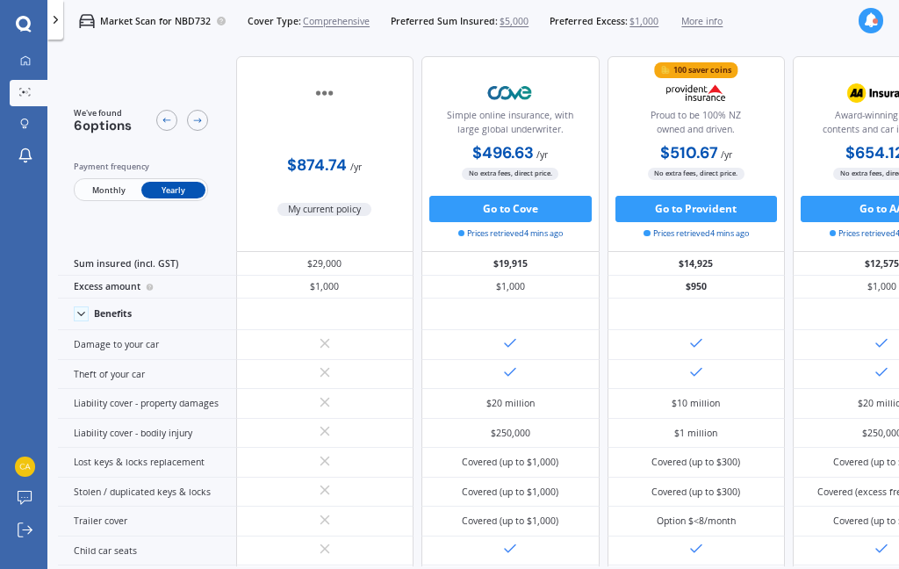
click at [672, 419] on div "$10 million" at bounding box center [697, 404] width 178 height 30
click at [562, 255] on div "$19,915" at bounding box center [510, 264] width 178 height 24
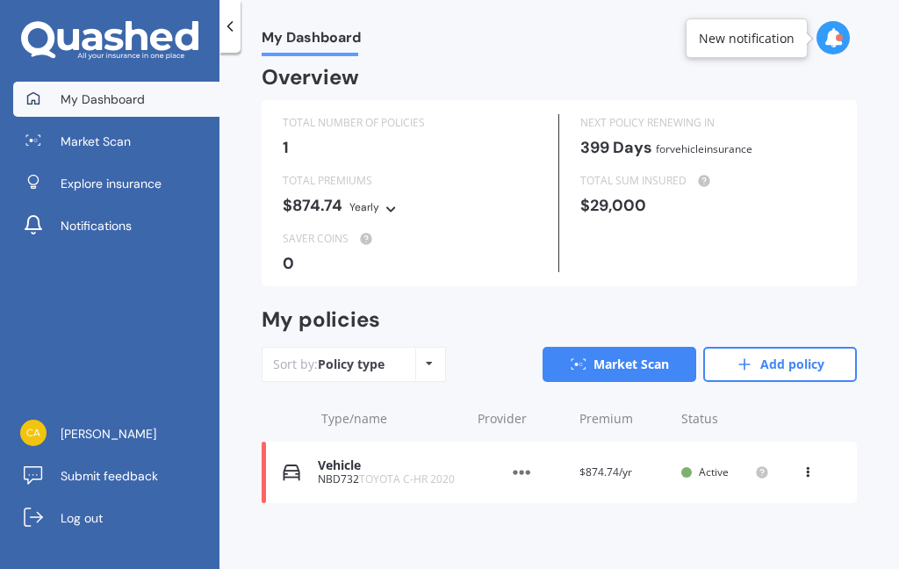
scroll to position [8, 0]
click at [126, 148] on span "Market Scan" at bounding box center [96, 142] width 70 height 18
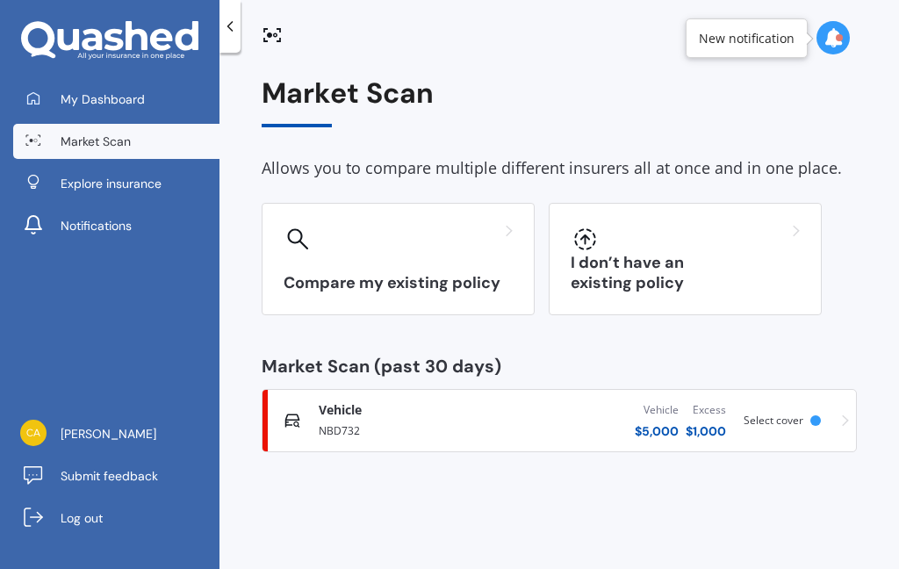
click at [650, 409] on div "Vehicle" at bounding box center [657, 410] width 44 height 18
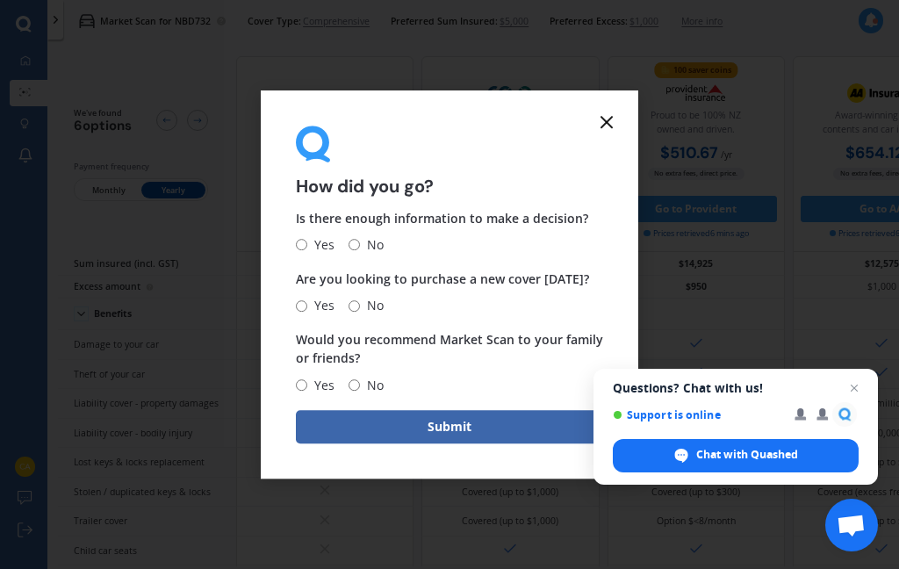
click at [615, 118] on icon at bounding box center [606, 121] width 21 height 21
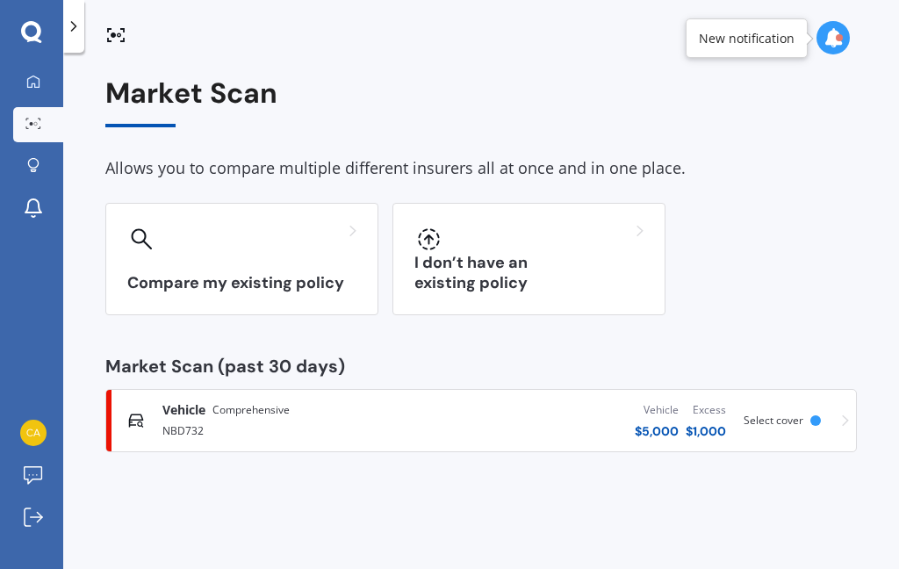
click at [852, 424] on link "Vehicle Comprehensive NBD732 Vehicle $ 5,000 Excess $ 1,000 Scanned 6 minutes a…" at bounding box center [481, 420] width 752 height 63
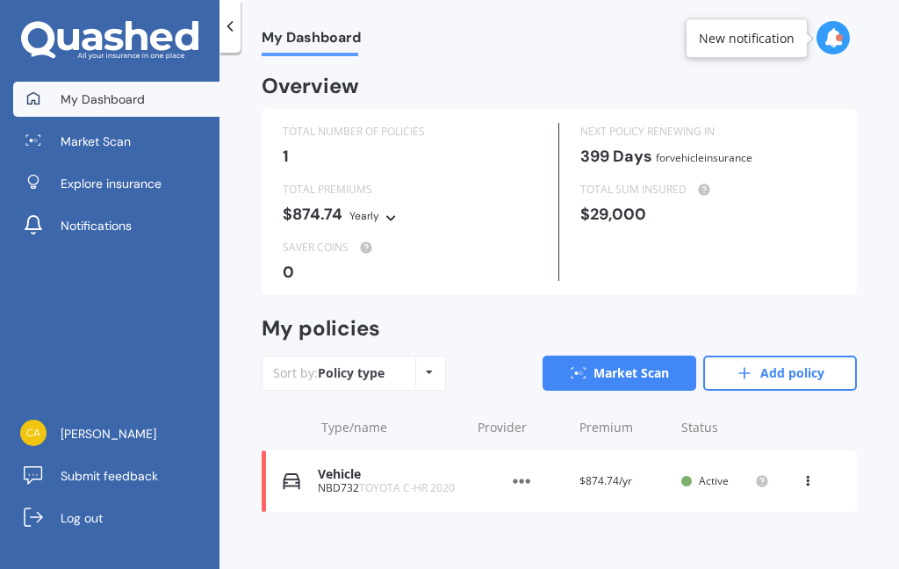
click at [769, 357] on link "Add policy" at bounding box center [780, 373] width 154 height 35
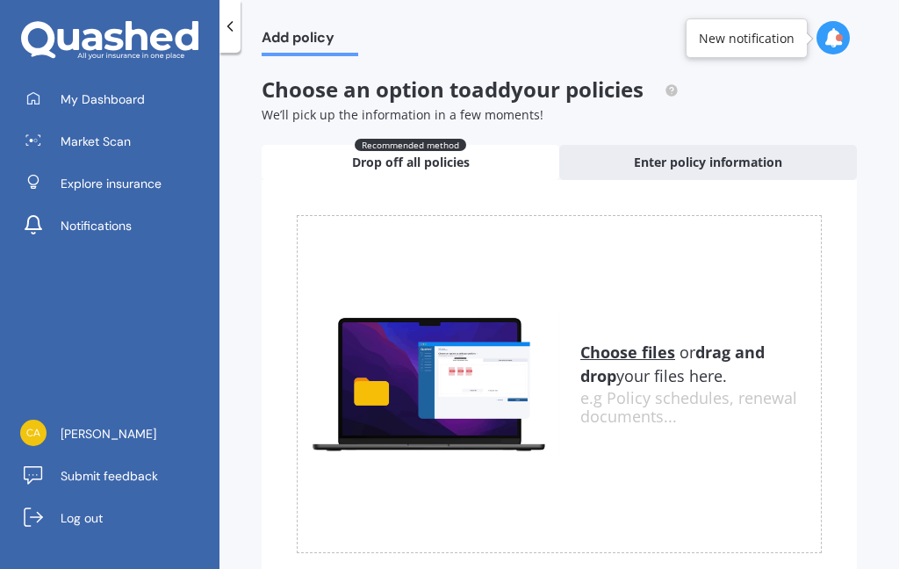
click at [627, 347] on u "Choose files" at bounding box center [627, 352] width 95 height 21
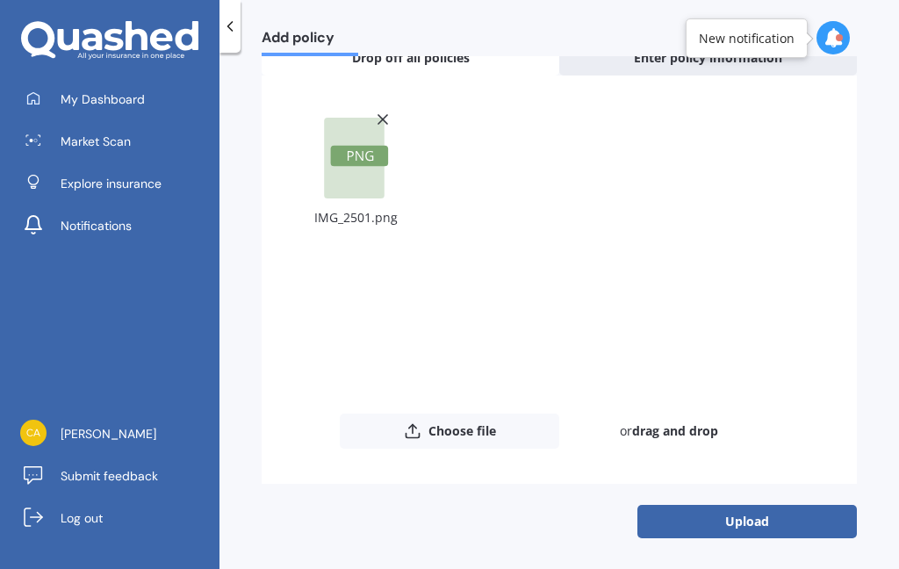
scroll to position [104, 0]
click at [770, 517] on button "Upload" at bounding box center [746, 522] width 219 height 33
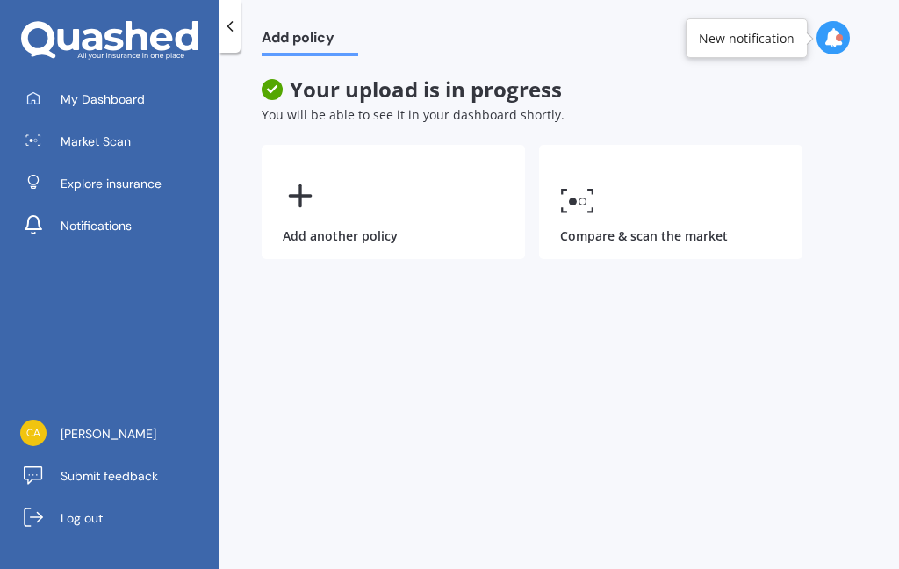
scroll to position [0, 0]
click at [305, 198] on icon at bounding box center [300, 195] width 35 height 35
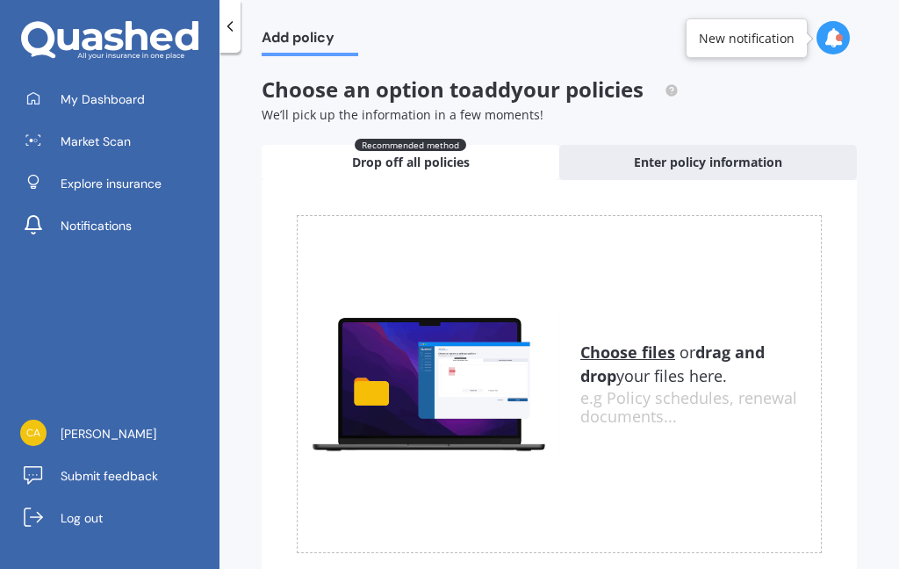
click at [632, 348] on u "Choose files" at bounding box center [627, 352] width 95 height 21
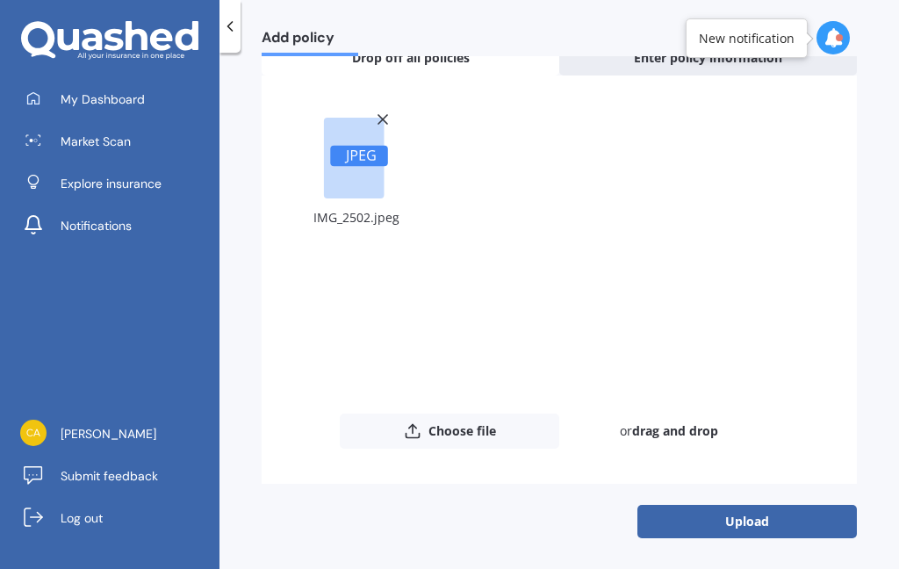
scroll to position [104, 0]
click at [776, 520] on button "Upload" at bounding box center [746, 522] width 219 height 33
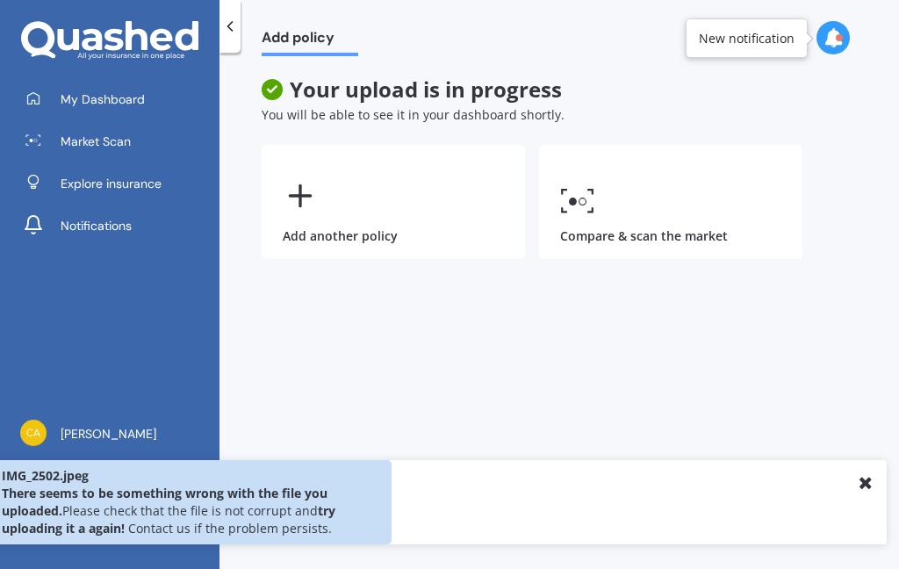
scroll to position [0, 0]
